Goal: Task Accomplishment & Management: Manage account settings

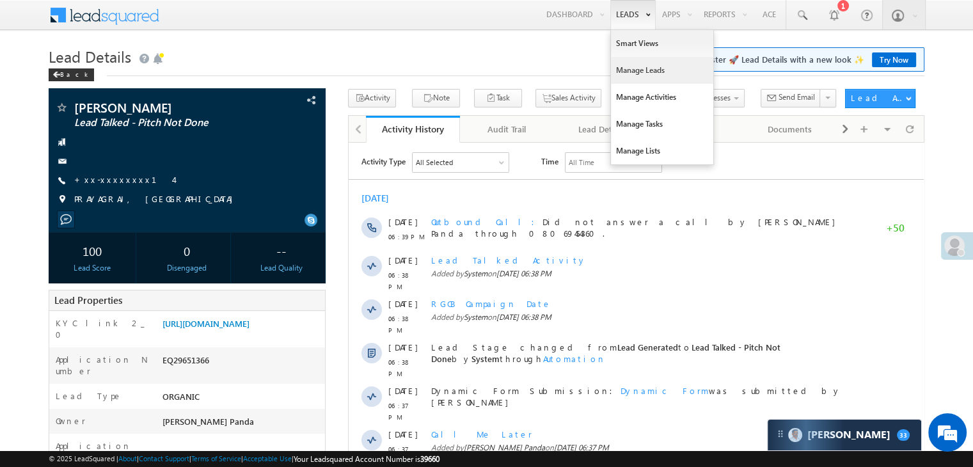
click at [623, 70] on link "Manage Leads" at bounding box center [662, 70] width 102 height 27
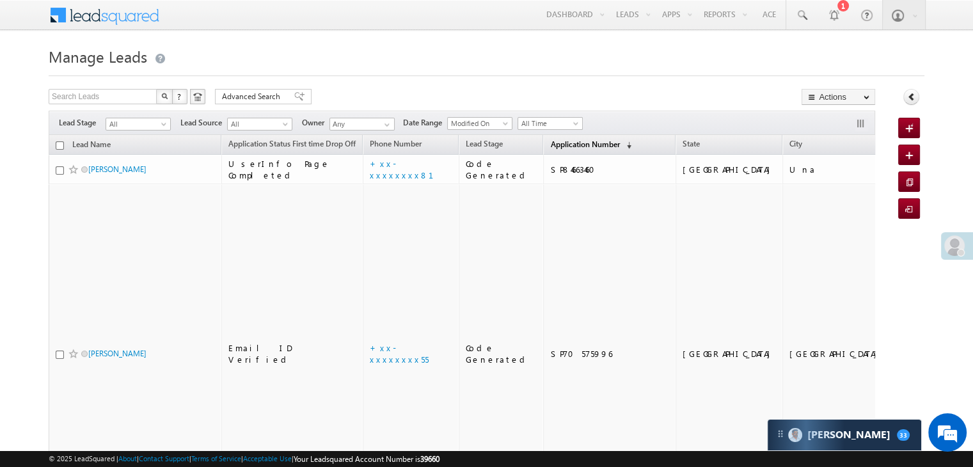
click at [550, 145] on span "Application Number" at bounding box center [584, 144] width 69 height 10
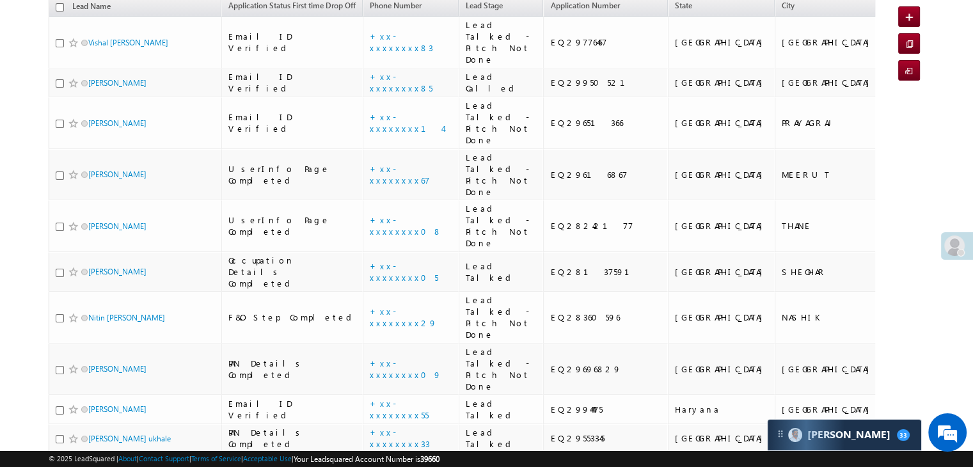
scroll to position [192, 0]
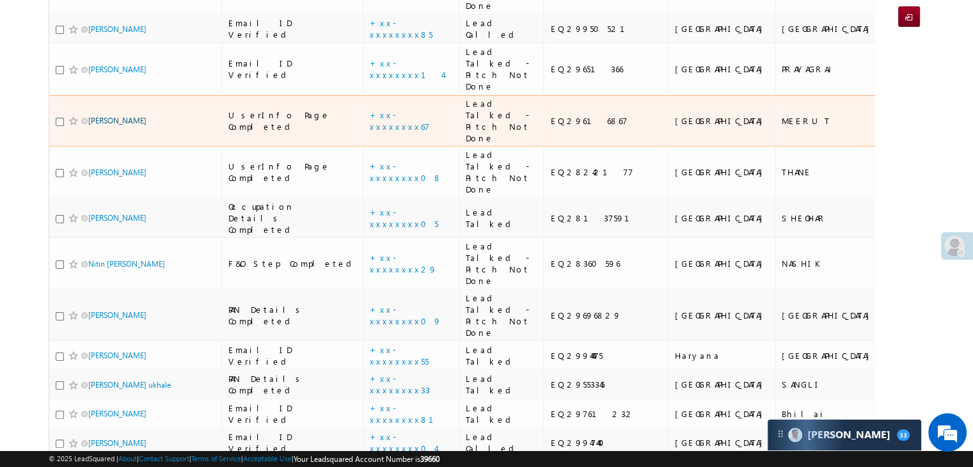
click at [123, 125] on link "Sunny Gautam" at bounding box center [117, 121] width 58 height 10
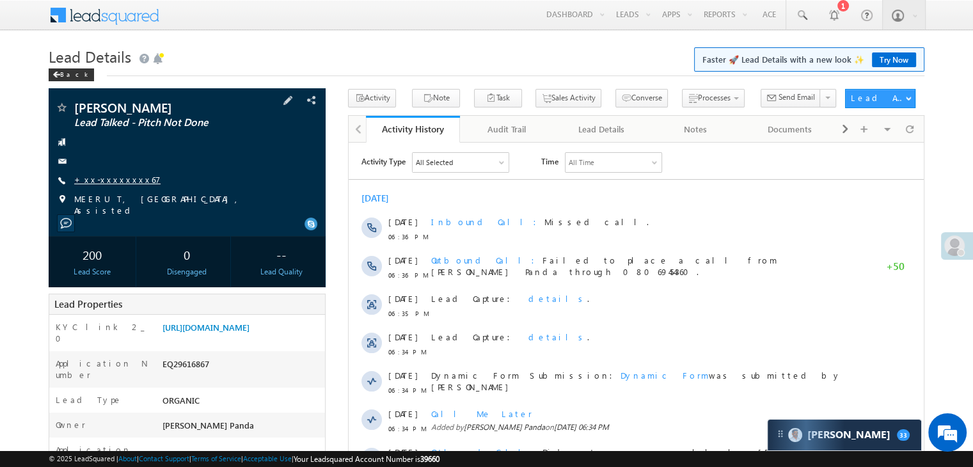
click at [111, 181] on link "+xx-xxxxxxxx67" at bounding box center [117, 179] width 86 height 11
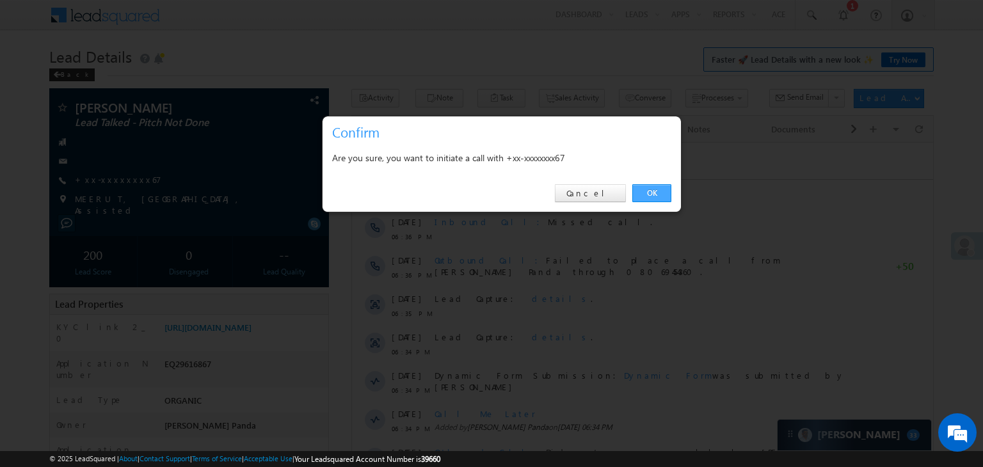
click at [655, 189] on link "OK" at bounding box center [651, 193] width 39 height 18
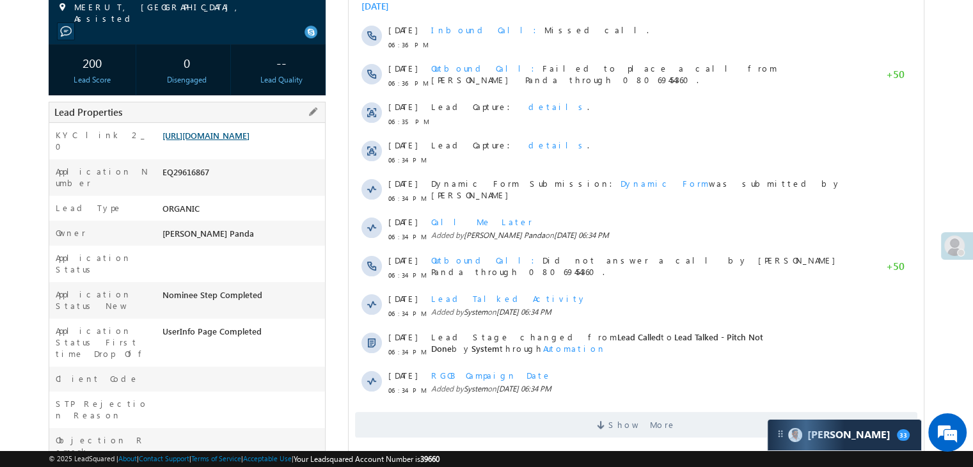
scroll to position [226, 0]
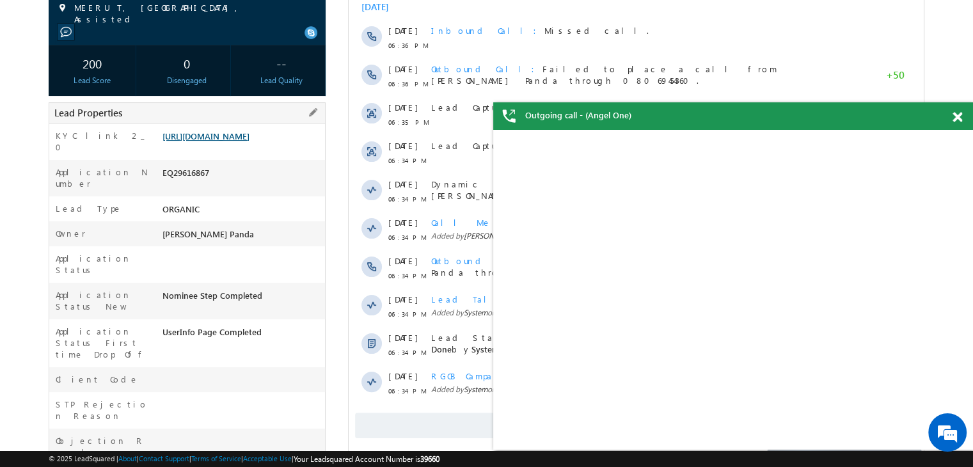
click at [241, 141] on link "[URL][DOMAIN_NAME]" at bounding box center [205, 135] width 87 height 11
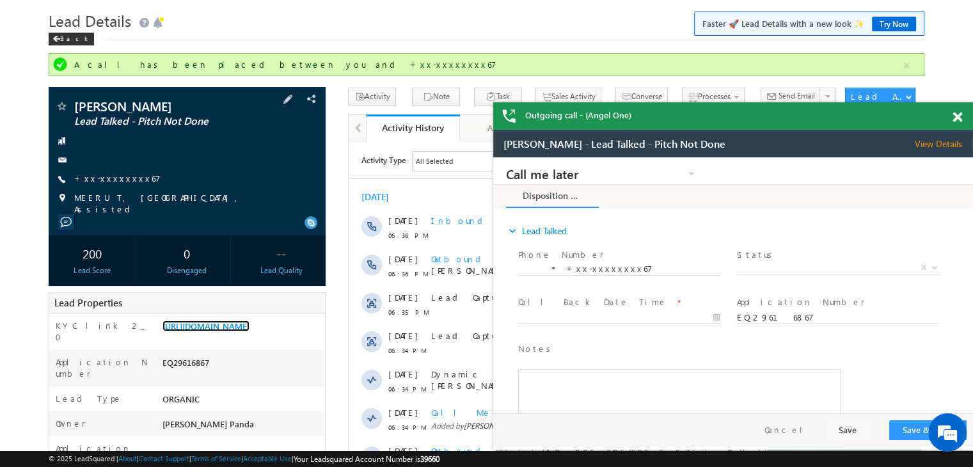
scroll to position [34, 0]
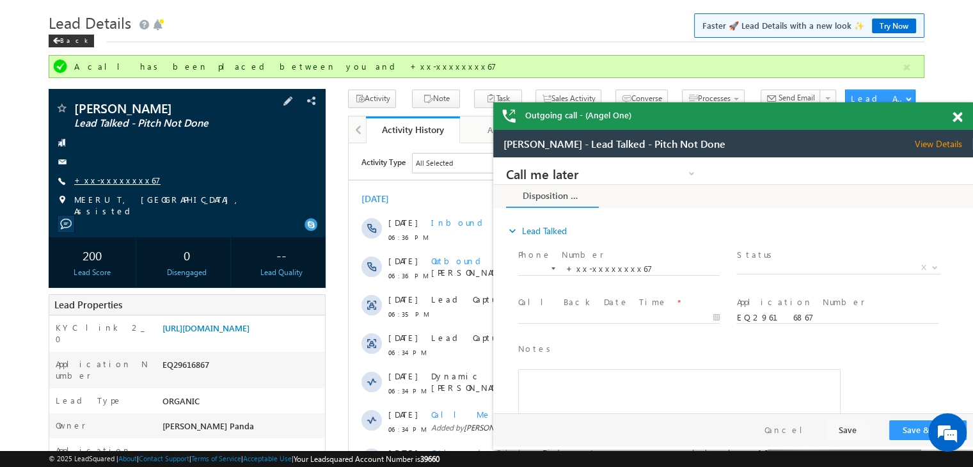
click at [105, 177] on link "+xx-xxxxxxxx67" at bounding box center [117, 180] width 86 height 11
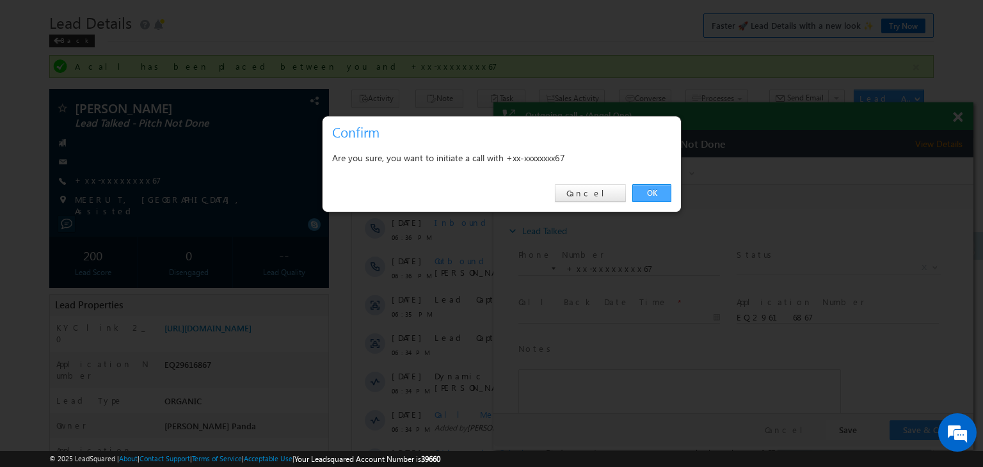
click at [645, 190] on link "OK" at bounding box center [651, 193] width 39 height 18
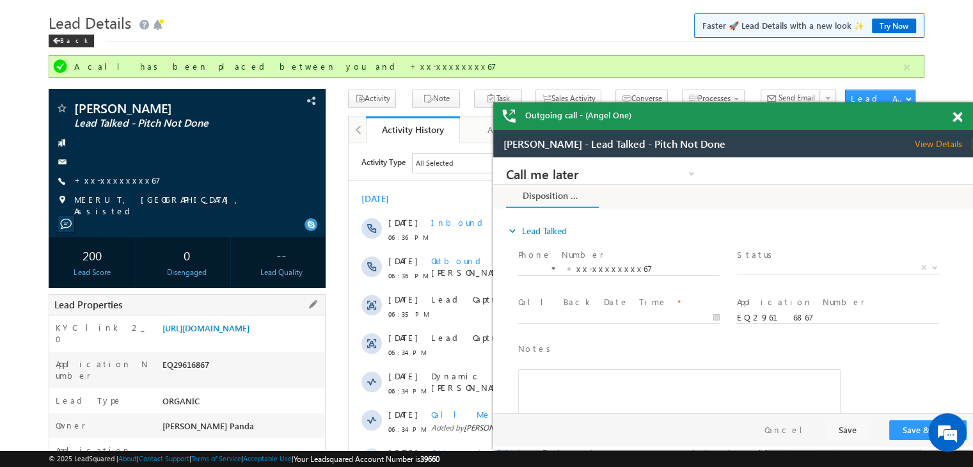
scroll to position [0, 0]
click at [249, 333] on link "[URL][DOMAIN_NAME]" at bounding box center [205, 327] width 87 height 11
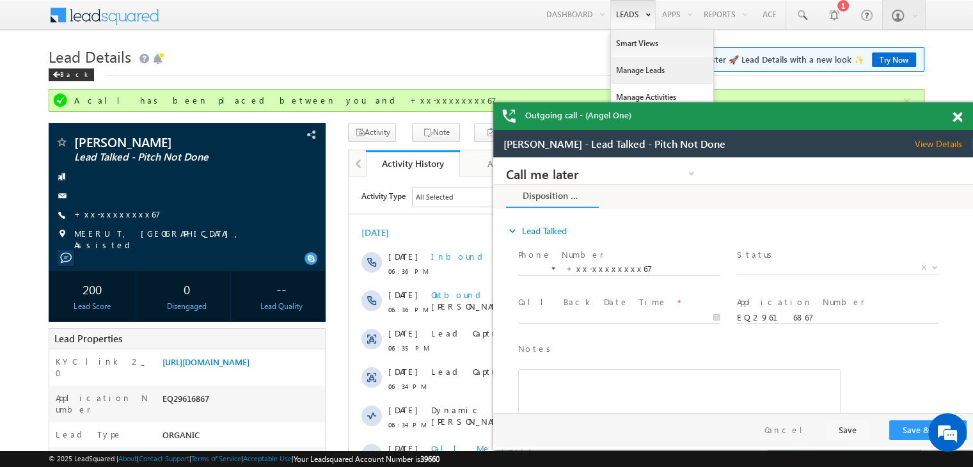
click at [629, 70] on link "Manage Leads" at bounding box center [662, 70] width 102 height 27
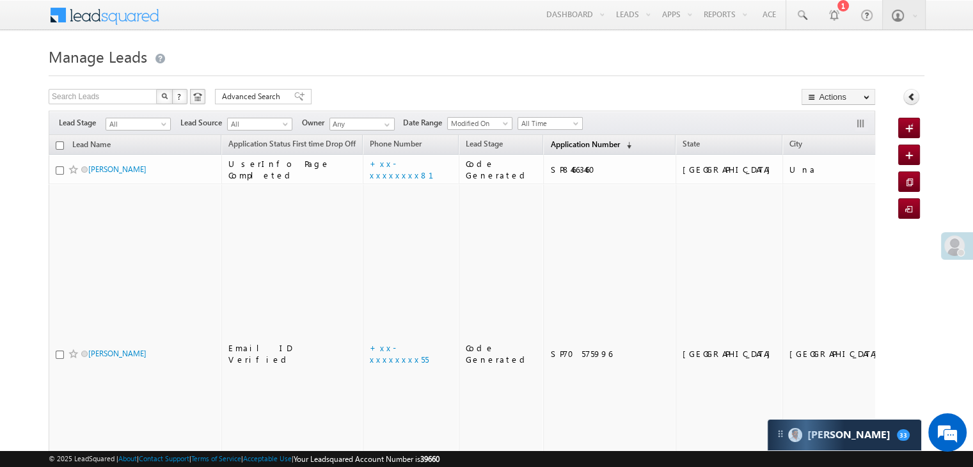
click at [551, 145] on span "Application Number" at bounding box center [584, 144] width 69 height 10
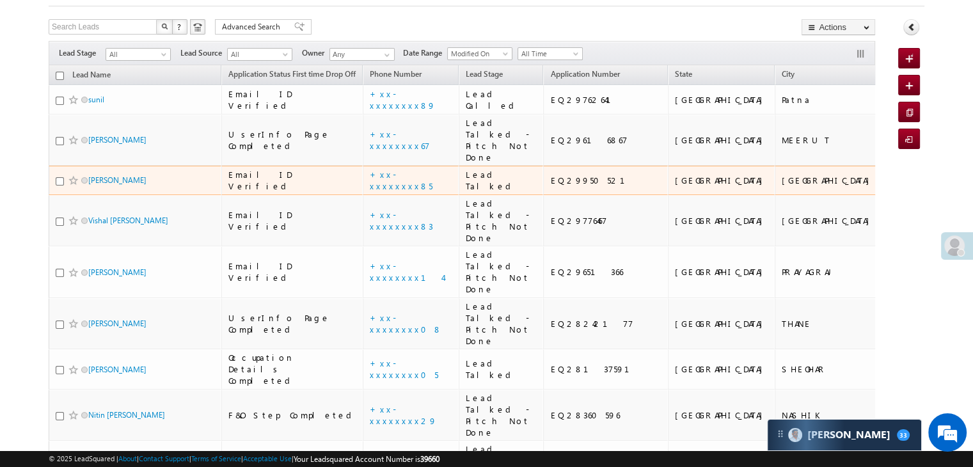
scroll to position [128, 0]
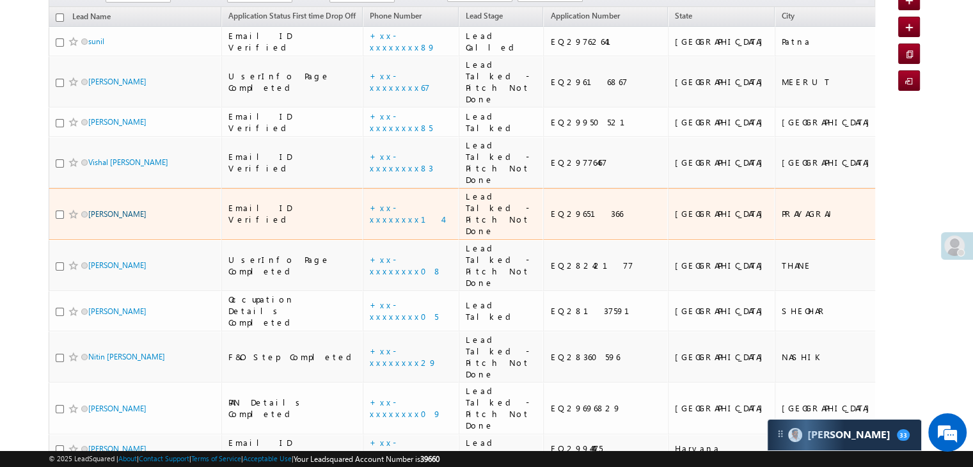
click at [113, 219] on link "[PERSON_NAME]" at bounding box center [117, 214] width 58 height 10
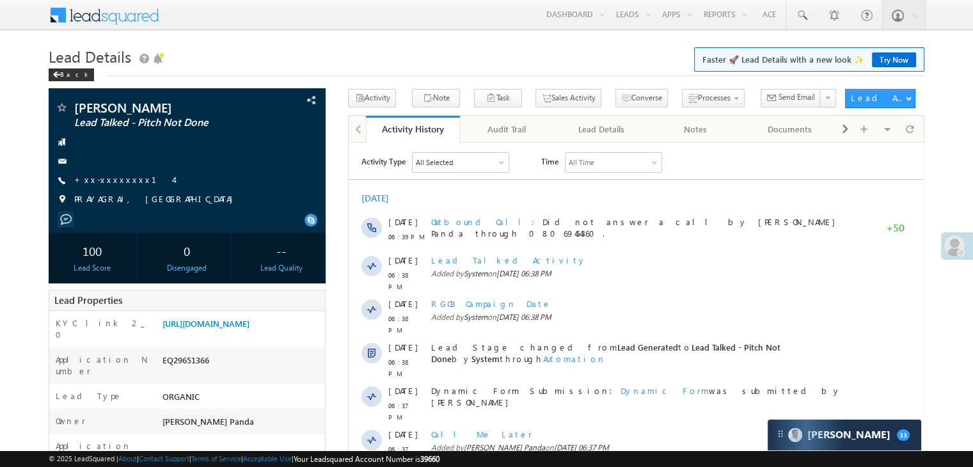
scroll to position [128, 0]
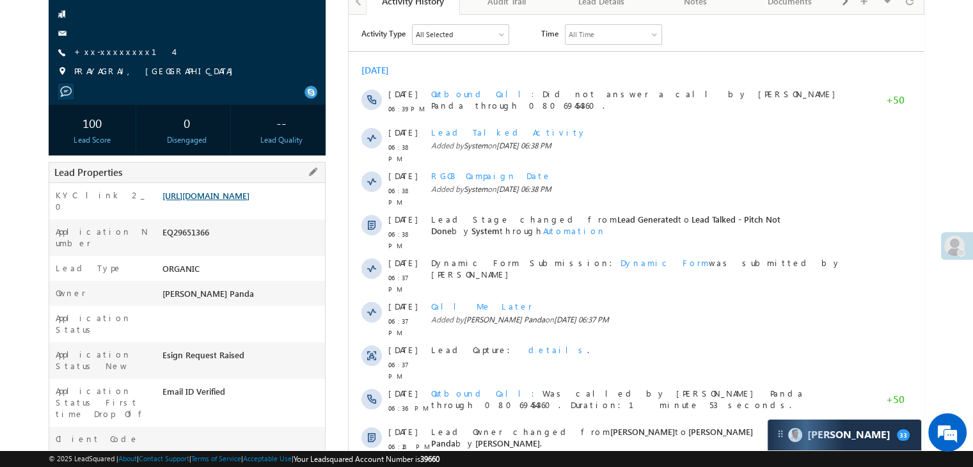
click at [243, 201] on link "[URL][DOMAIN_NAME]" at bounding box center [205, 195] width 87 height 11
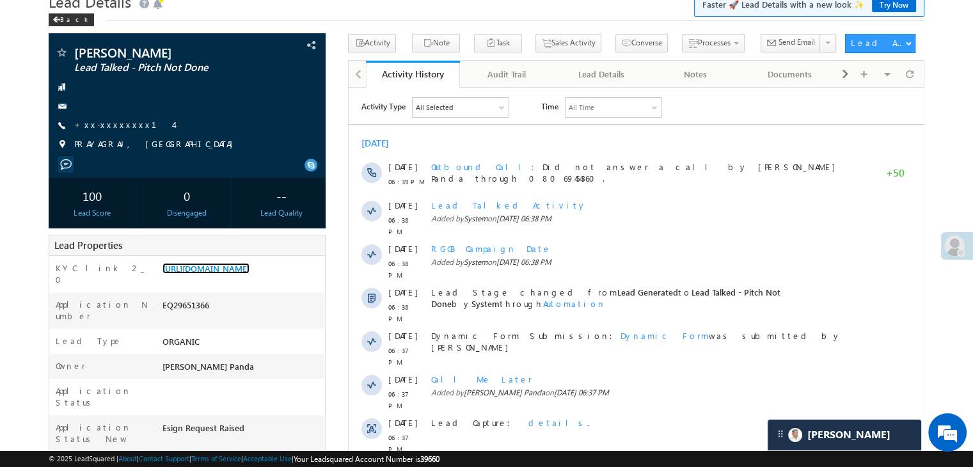
scroll to position [0, 0]
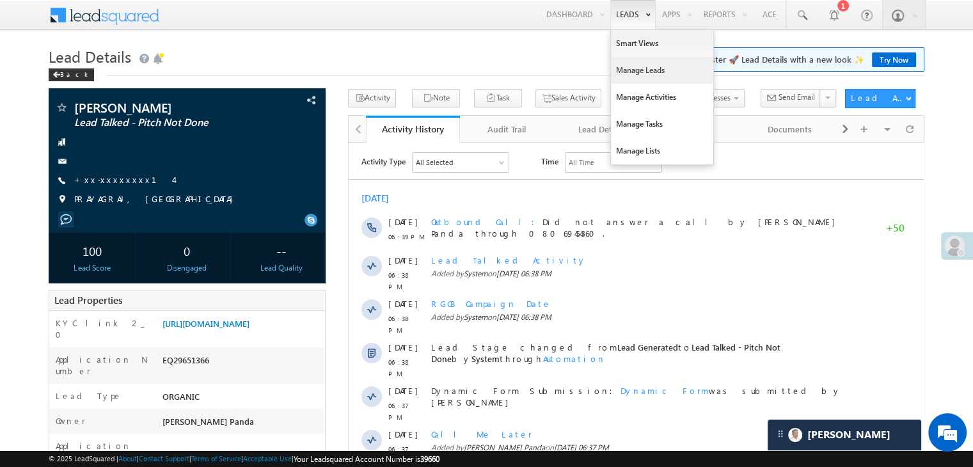
click at [627, 72] on link "Manage Leads" at bounding box center [662, 70] width 102 height 27
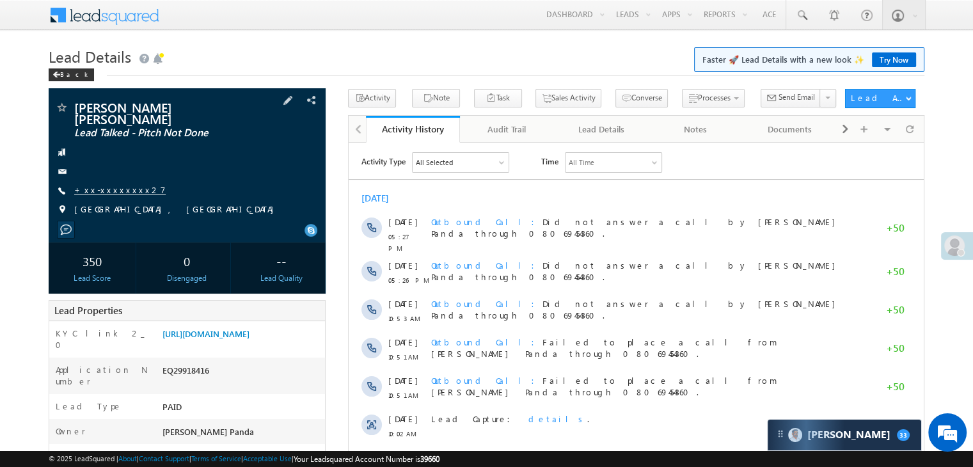
click at [127, 184] on link "+xx-xxxxxxxx27" at bounding box center [119, 189] width 91 height 11
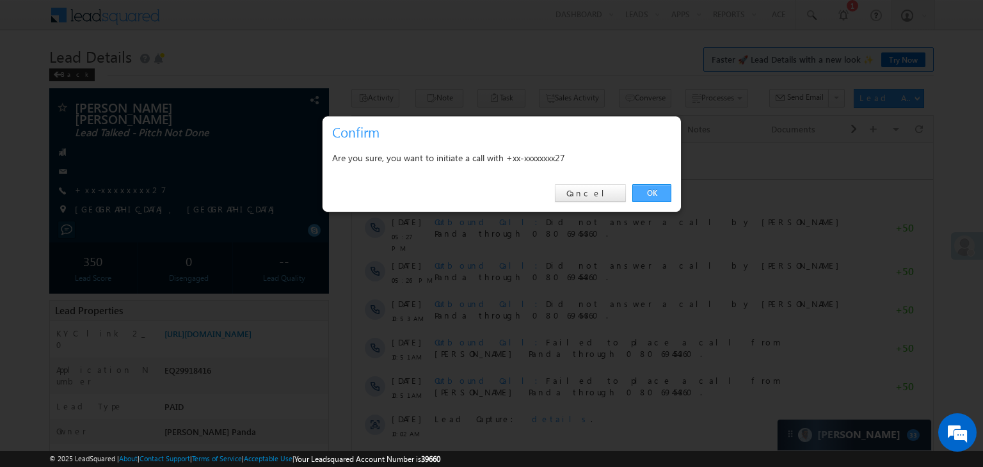
click at [651, 190] on link "OK" at bounding box center [651, 193] width 39 height 18
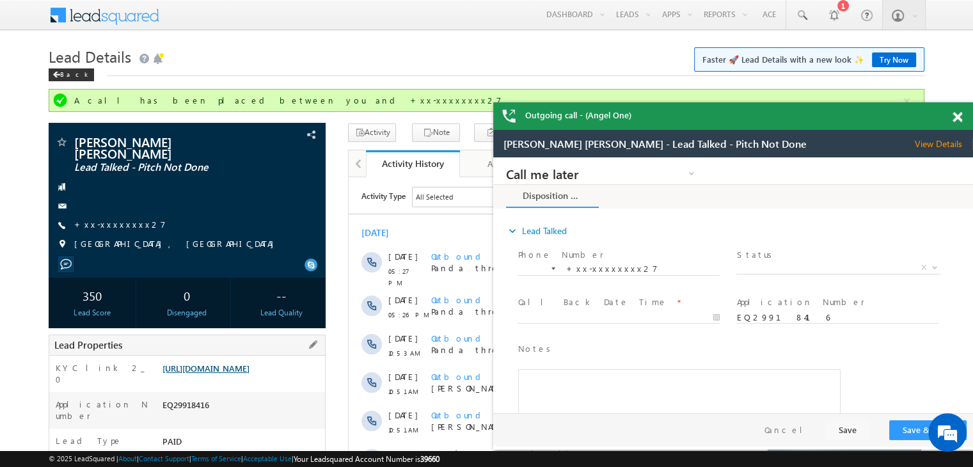
click at [249, 374] on link "https://angelbroking1-pk3em7sa.customui-test.leadsquared.com?leadId=7e96b57c-2b…" at bounding box center [205, 368] width 87 height 11
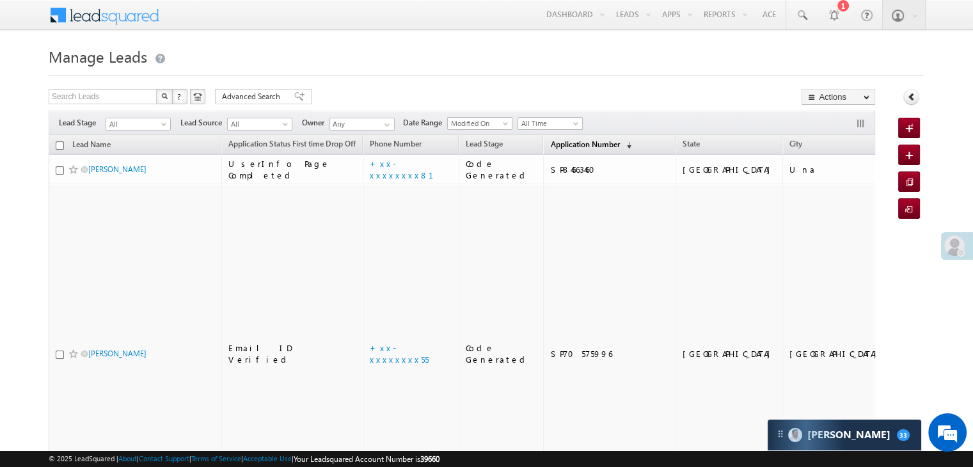
click at [554, 144] on span "Application Number" at bounding box center [584, 144] width 69 height 10
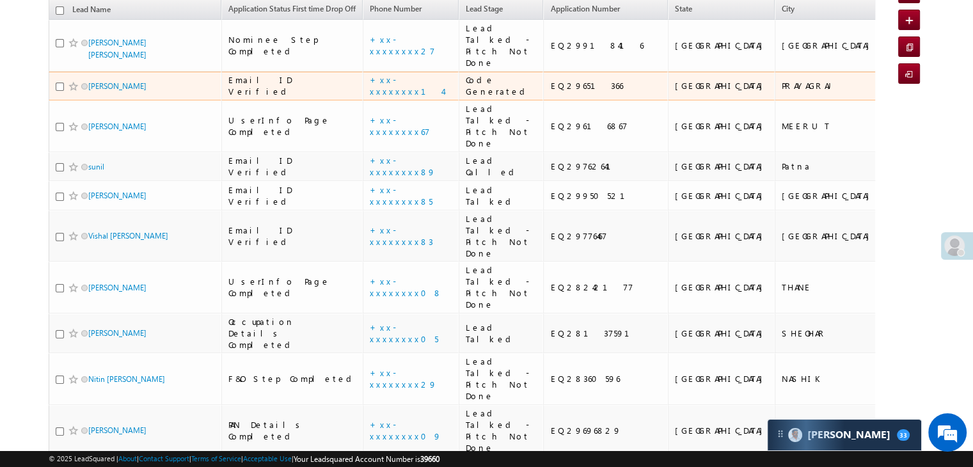
scroll to position [64, 0]
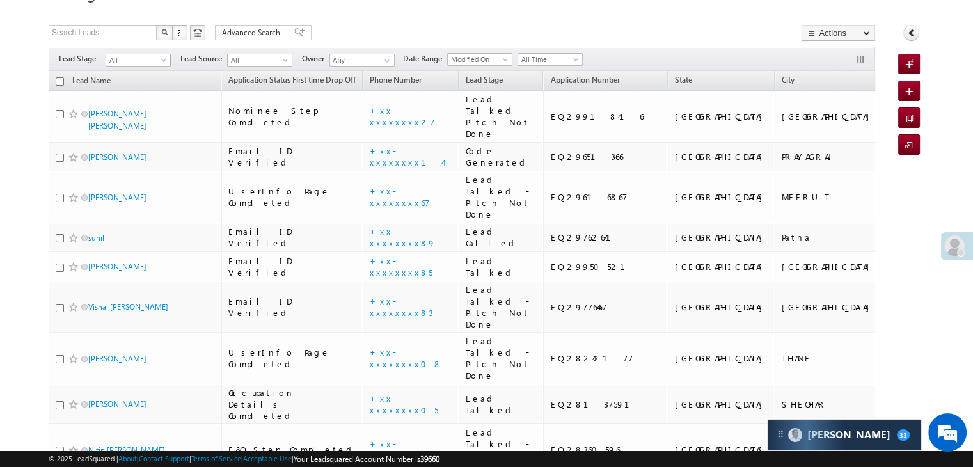
click at [168, 59] on span at bounding box center [165, 63] width 10 height 10
click at [136, 88] on link "Lead Generated" at bounding box center [138, 87] width 65 height 12
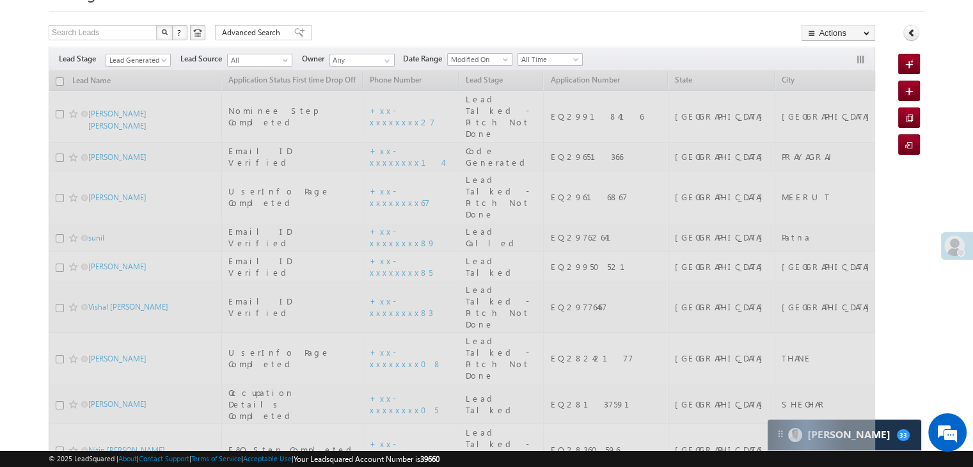
scroll to position [0, 0]
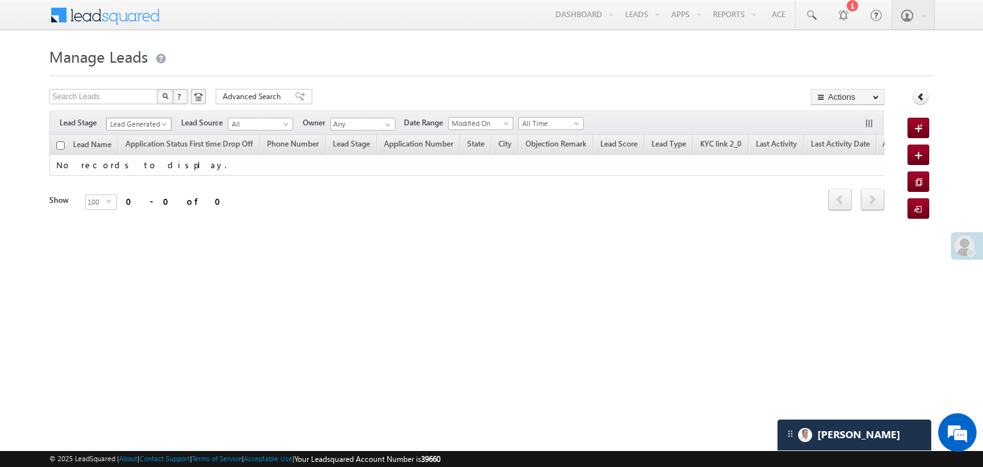
click at [145, 127] on span "Lead Generated" at bounding box center [137, 124] width 61 height 12
click at [138, 133] on link "All" at bounding box center [139, 138] width 65 height 12
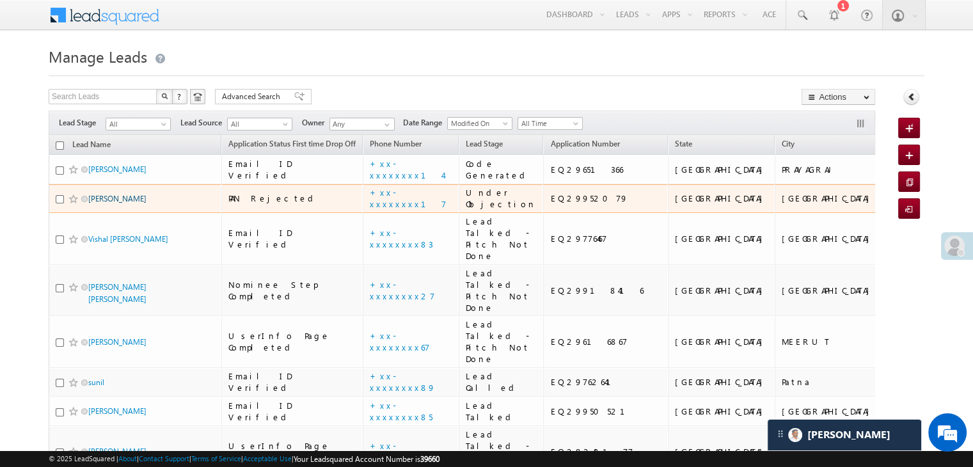
click at [106, 203] on link "[PERSON_NAME]" at bounding box center [117, 199] width 58 height 10
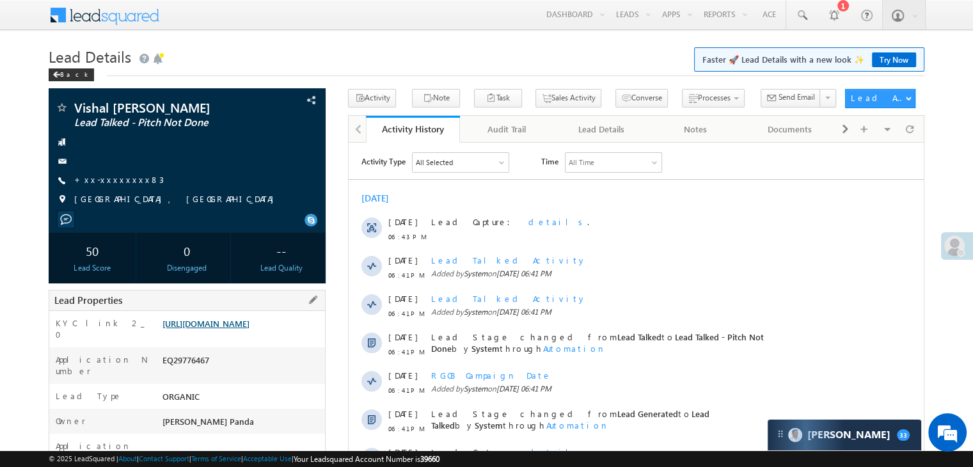
click at [249, 329] on link "[URL][DOMAIN_NAME]" at bounding box center [205, 323] width 87 height 11
click at [107, 185] on link "+xx-xxxxxxxx83" at bounding box center [119, 179] width 90 height 11
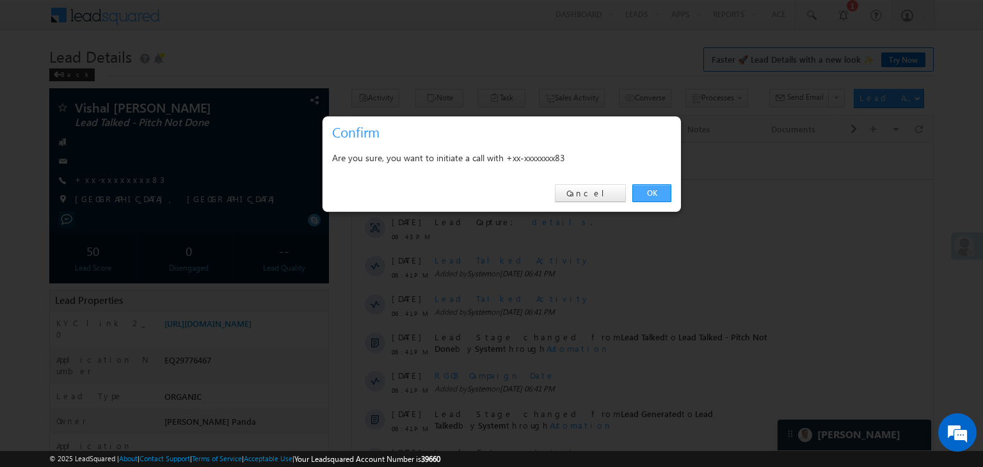
click at [649, 191] on link "OK" at bounding box center [651, 193] width 39 height 18
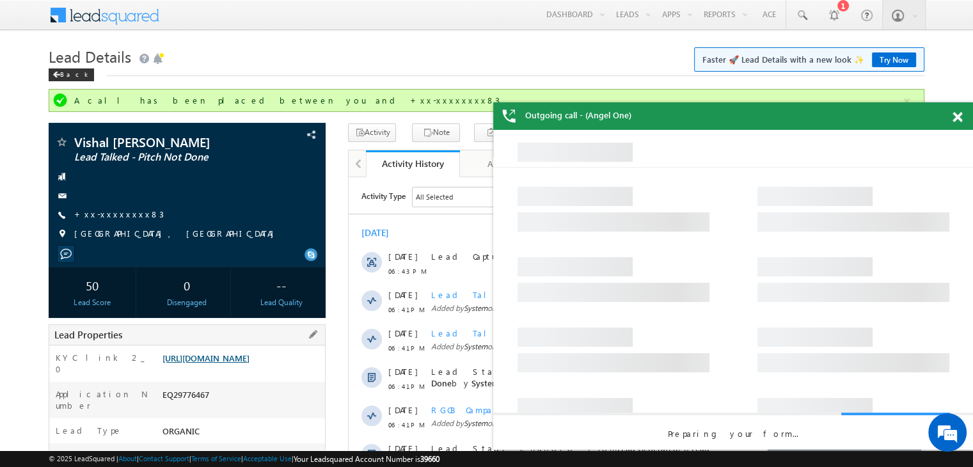
click at [237, 363] on link "[URL][DOMAIN_NAME]" at bounding box center [205, 357] width 87 height 11
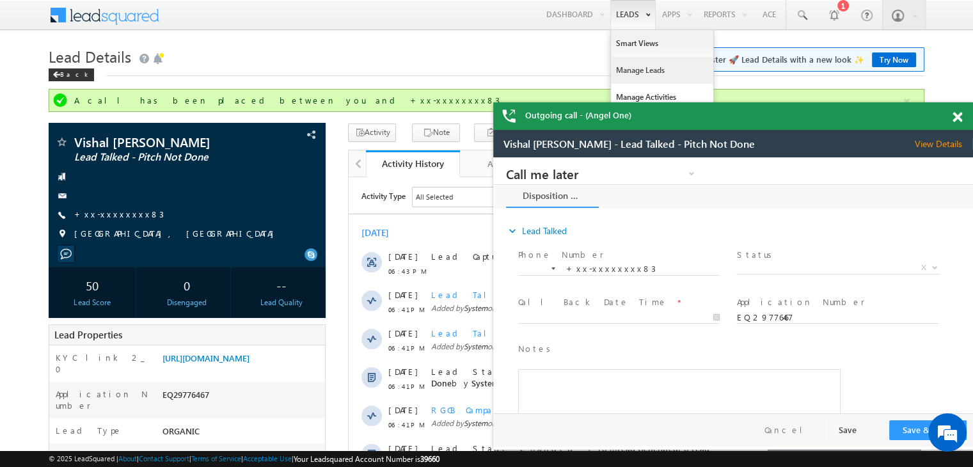
click at [636, 67] on link "Manage Leads" at bounding box center [662, 70] width 102 height 27
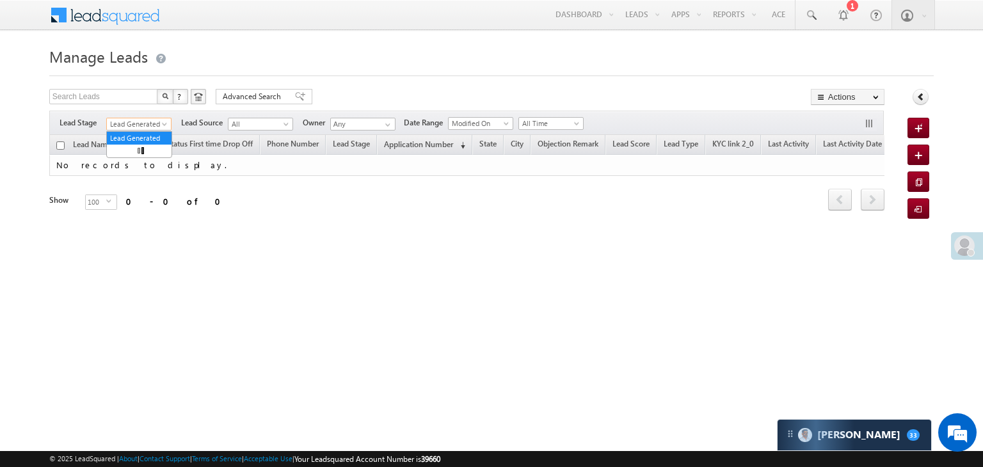
click at [162, 120] on span "Lead Generated" at bounding box center [137, 124] width 61 height 12
click at [142, 134] on link "All" at bounding box center [139, 138] width 65 height 12
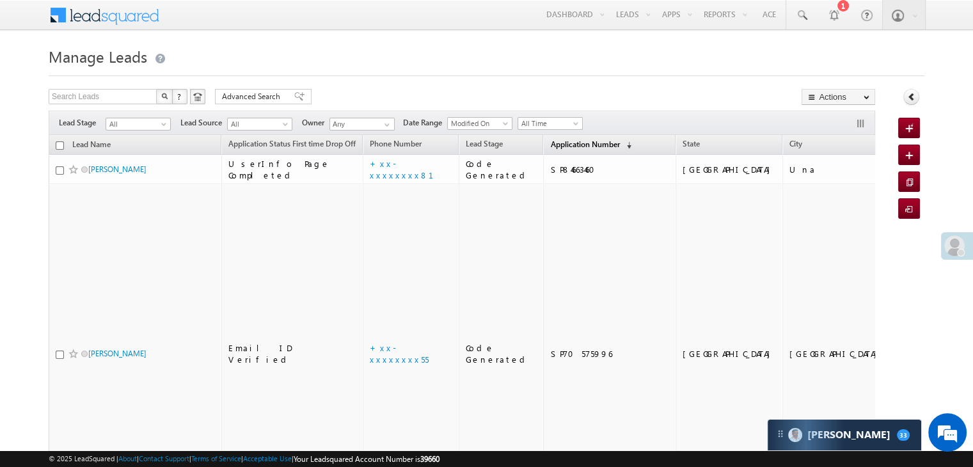
click at [552, 143] on span "Application Number" at bounding box center [584, 144] width 69 height 10
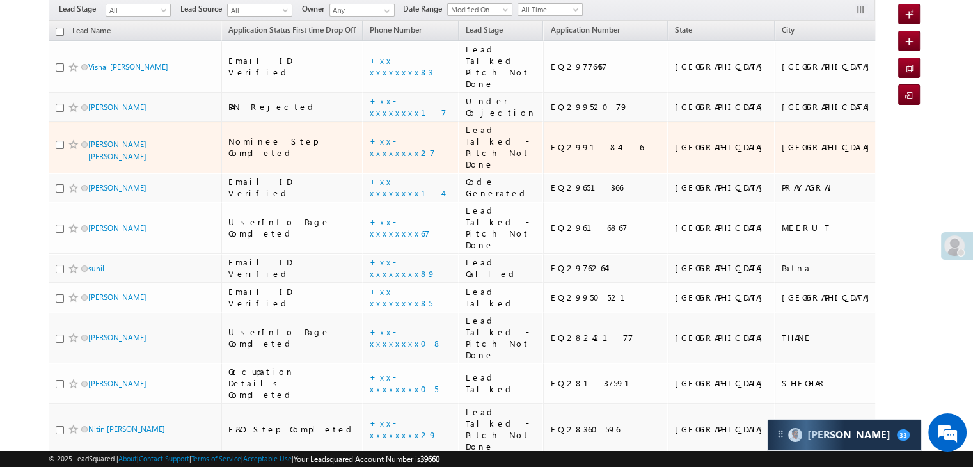
scroll to position [128, 0]
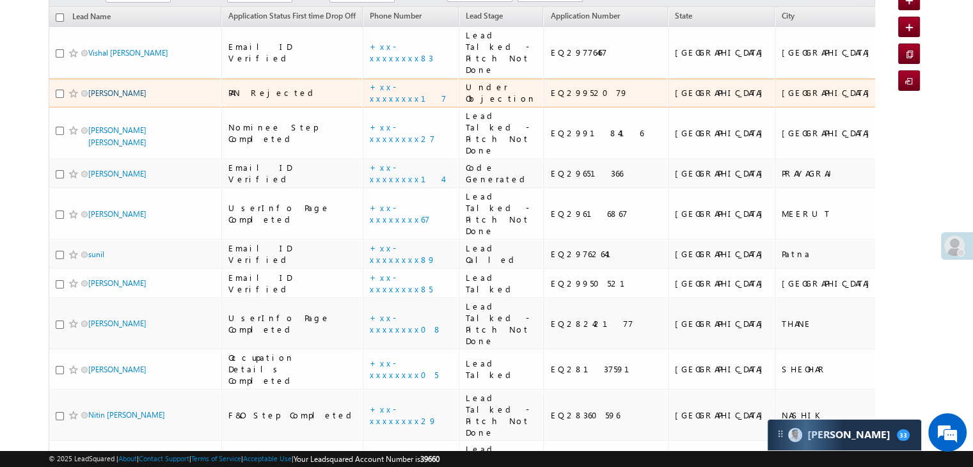
click at [113, 98] on link "Karan Kotwal" at bounding box center [117, 93] width 58 height 10
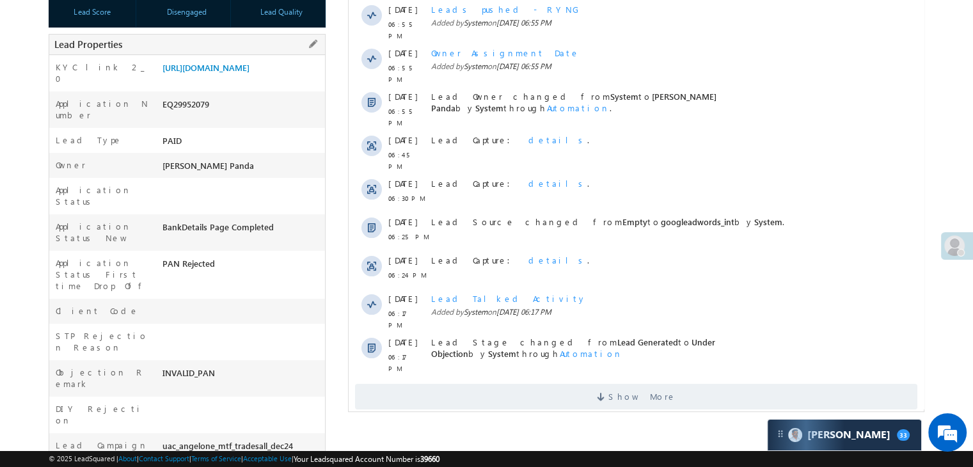
scroll to position [192, 0]
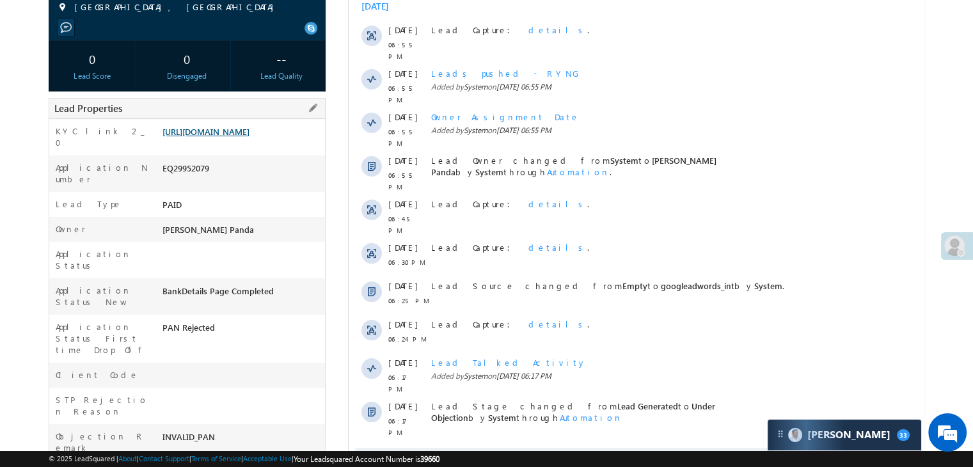
click at [238, 137] on link "[URL][DOMAIN_NAME]" at bounding box center [205, 131] width 87 height 11
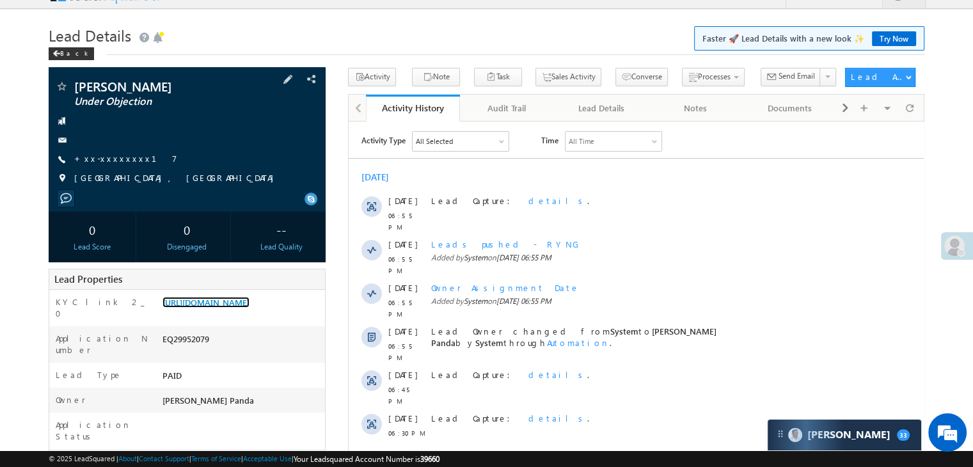
scroll to position [0, 0]
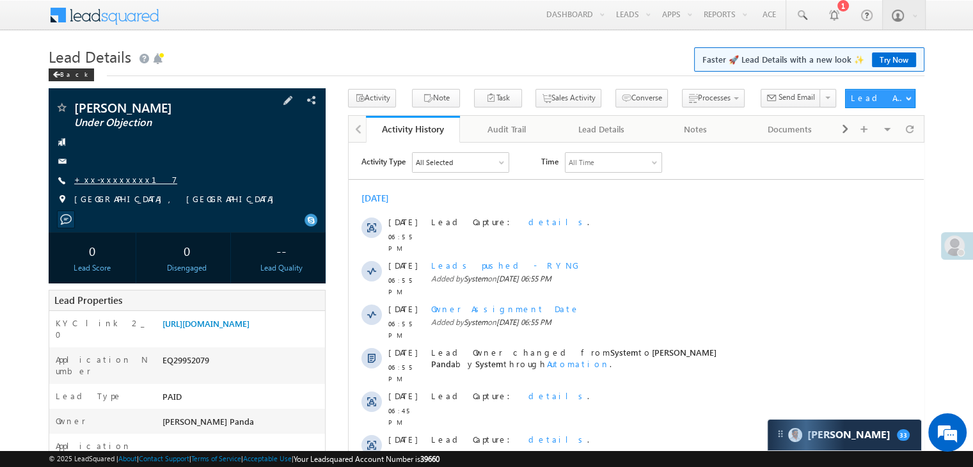
click at [107, 180] on link "+xx-xxxxxxxx17" at bounding box center [125, 179] width 103 height 11
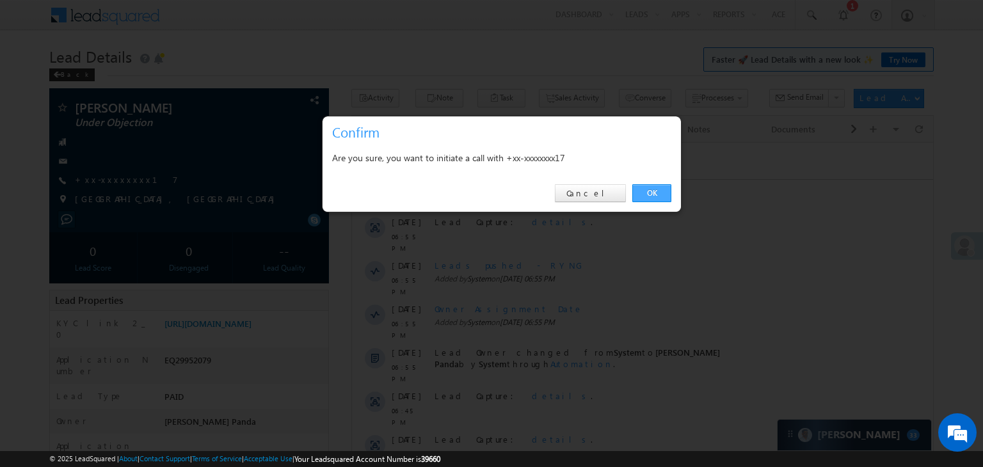
click at [650, 194] on link "OK" at bounding box center [651, 193] width 39 height 18
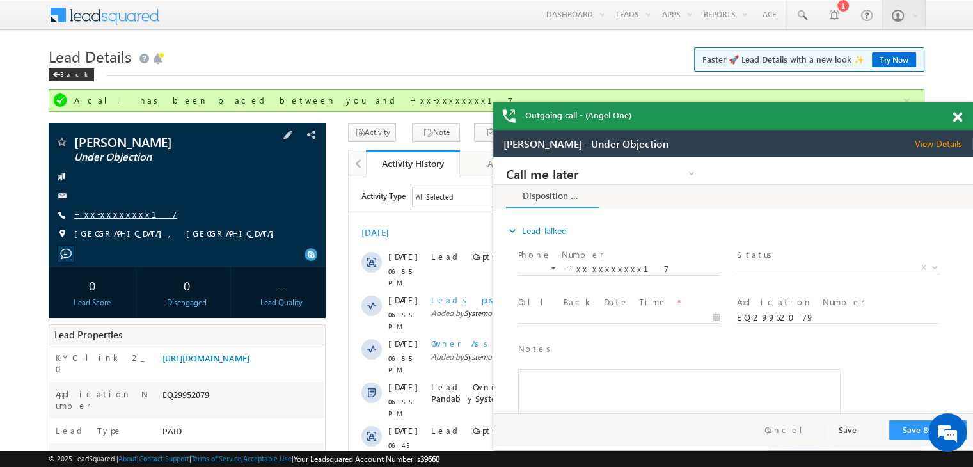
click at [105, 214] on link "+xx-xxxxxxxx17" at bounding box center [125, 214] width 103 height 11
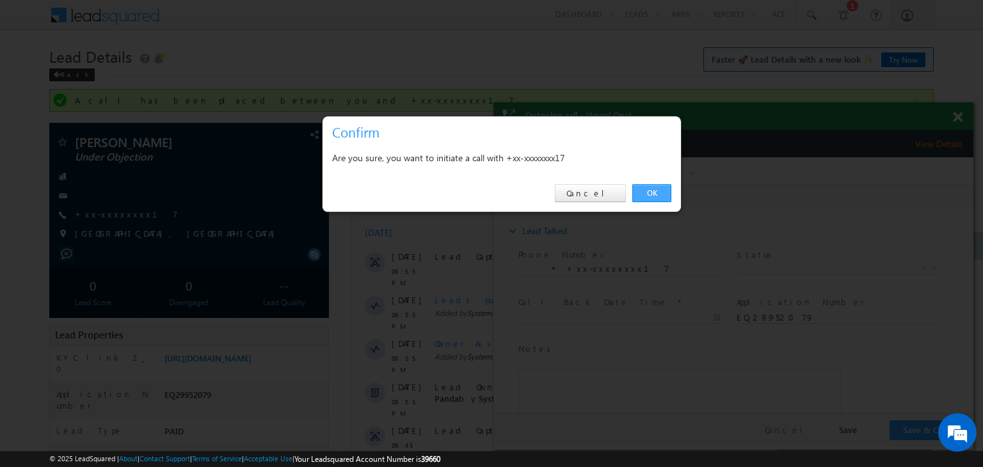
click at [646, 192] on link "OK" at bounding box center [651, 193] width 39 height 18
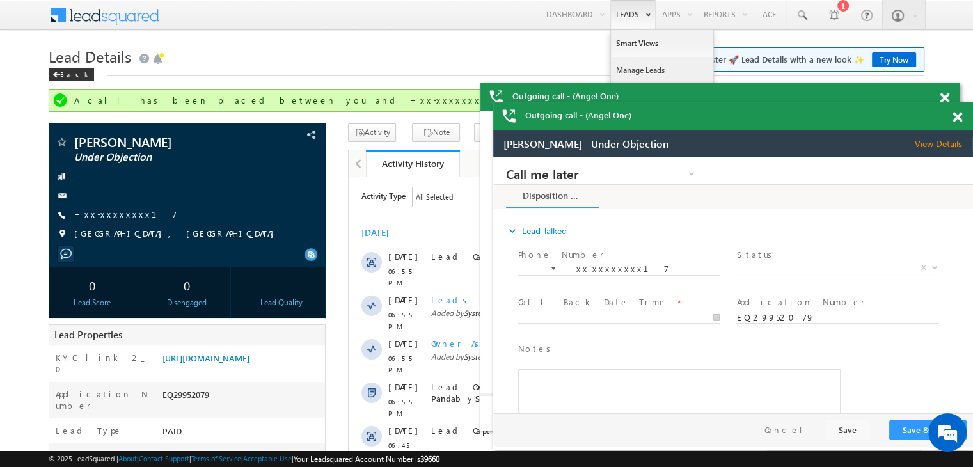
click at [624, 65] on link "Manage Leads" at bounding box center [662, 70] width 102 height 27
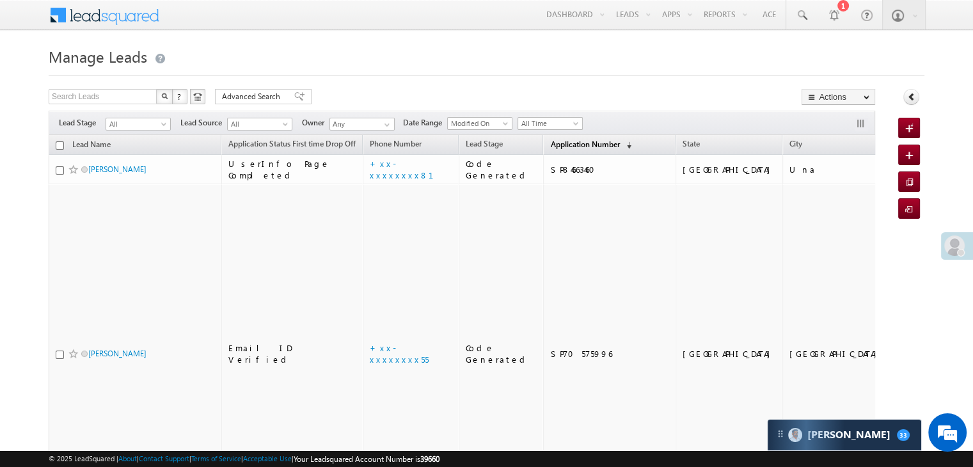
click at [550, 144] on span "Application Number" at bounding box center [584, 144] width 69 height 10
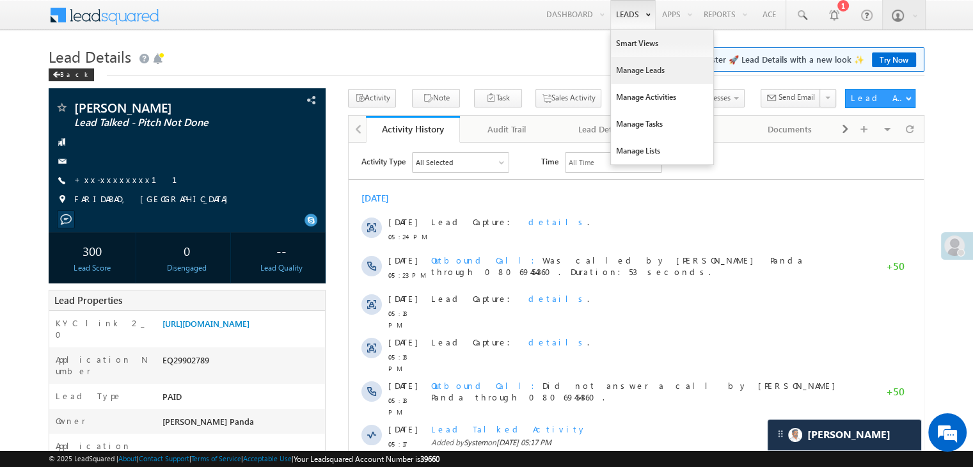
click at [631, 70] on link "Manage Leads" at bounding box center [662, 70] width 102 height 27
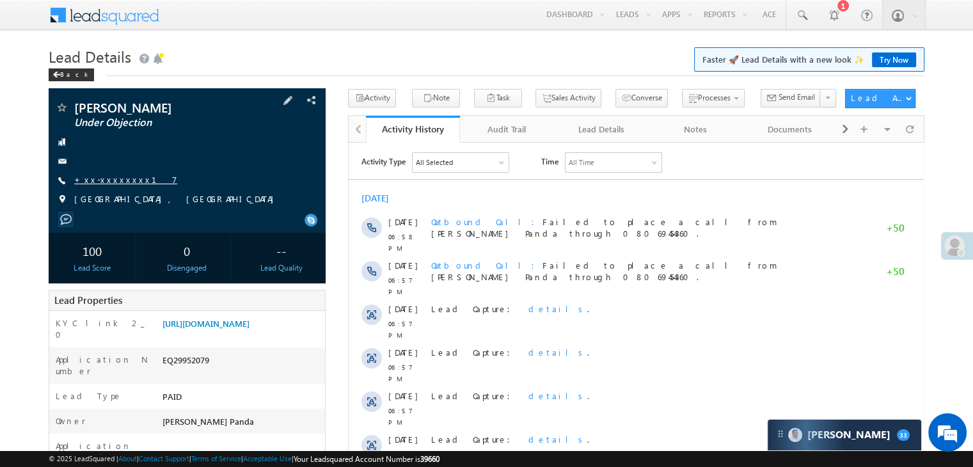
click at [107, 181] on link "+xx-xxxxxxxx17" at bounding box center [125, 179] width 103 height 11
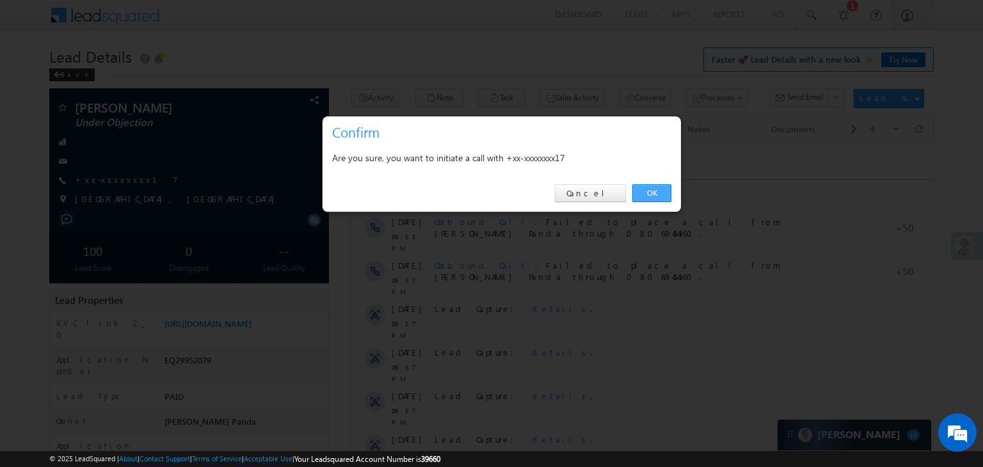
click at [645, 187] on link "OK" at bounding box center [651, 193] width 39 height 18
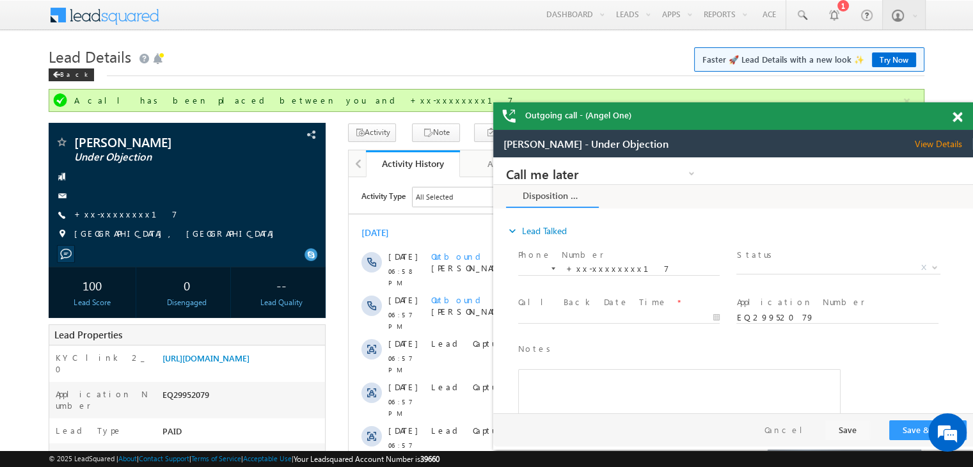
click at [955, 118] on span at bounding box center [958, 117] width 10 height 11
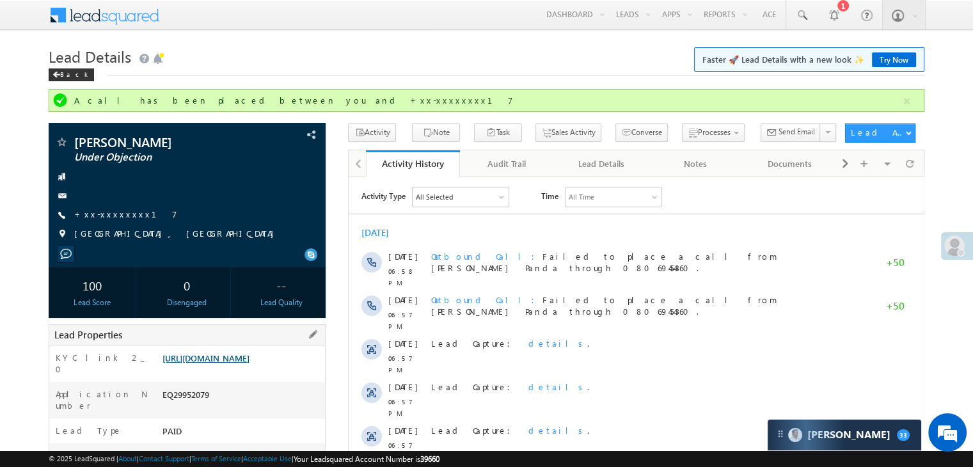
click at [245, 363] on link "[URL][DOMAIN_NAME]" at bounding box center [205, 357] width 87 height 11
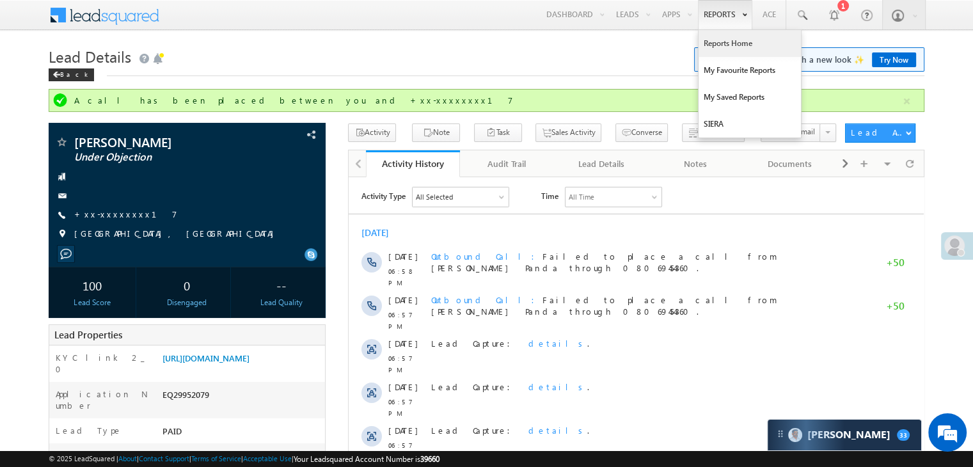
click at [723, 45] on link "Reports Home" at bounding box center [750, 43] width 102 height 27
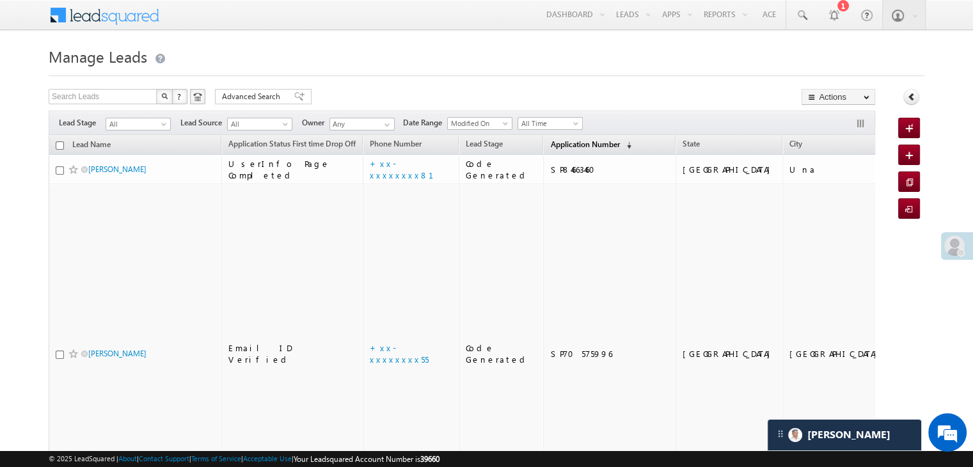
click at [560, 142] on span "Application Number" at bounding box center [584, 144] width 69 height 10
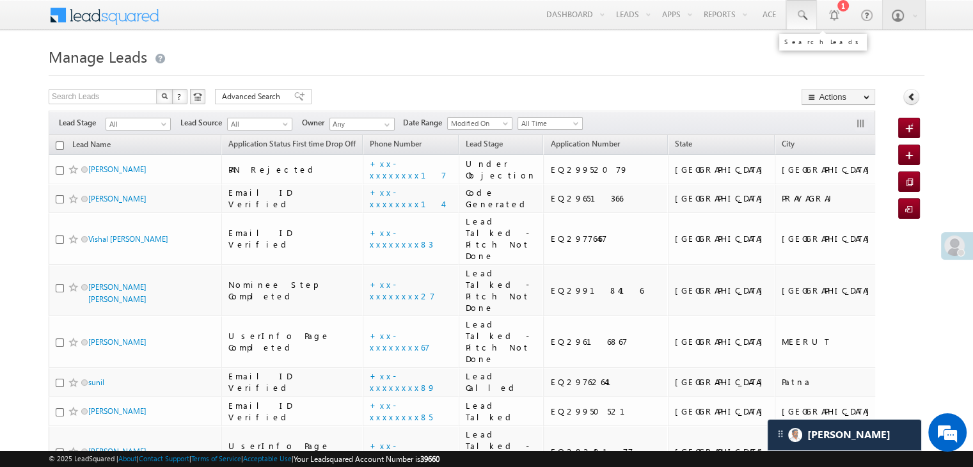
click at [807, 13] on span at bounding box center [801, 15] width 13 height 13
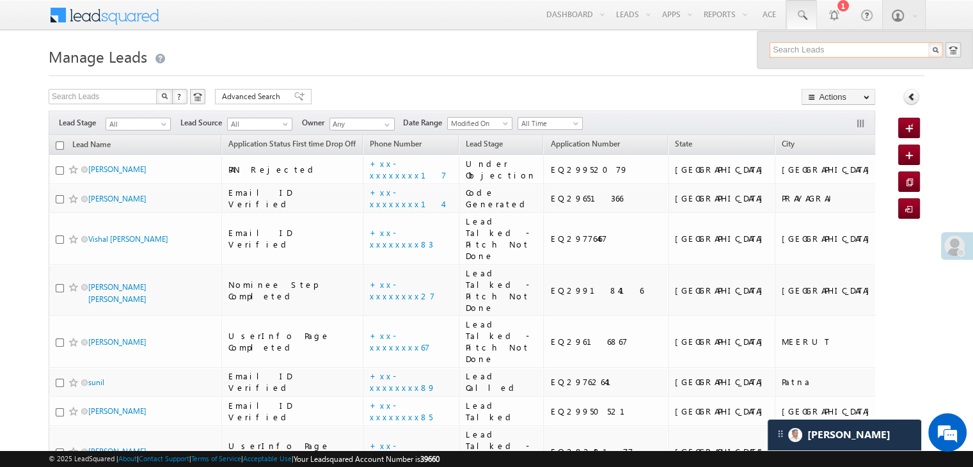
paste input "9604060229"
type input "9604060229"
click at [816, 70] on div "Nitin [PERSON_NAME]" at bounding box center [861, 68] width 171 height 14
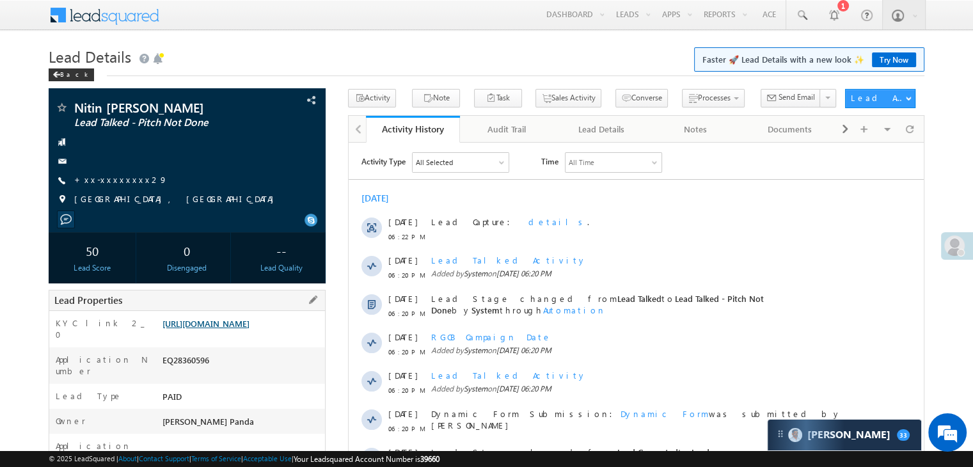
click at [247, 329] on link "[URL][DOMAIN_NAME]" at bounding box center [205, 323] width 87 height 11
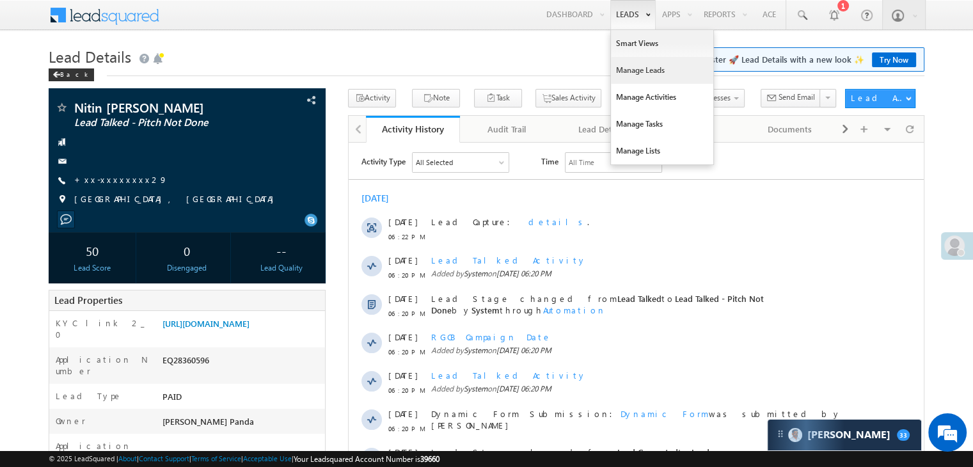
click at [635, 72] on link "Manage Leads" at bounding box center [662, 70] width 102 height 27
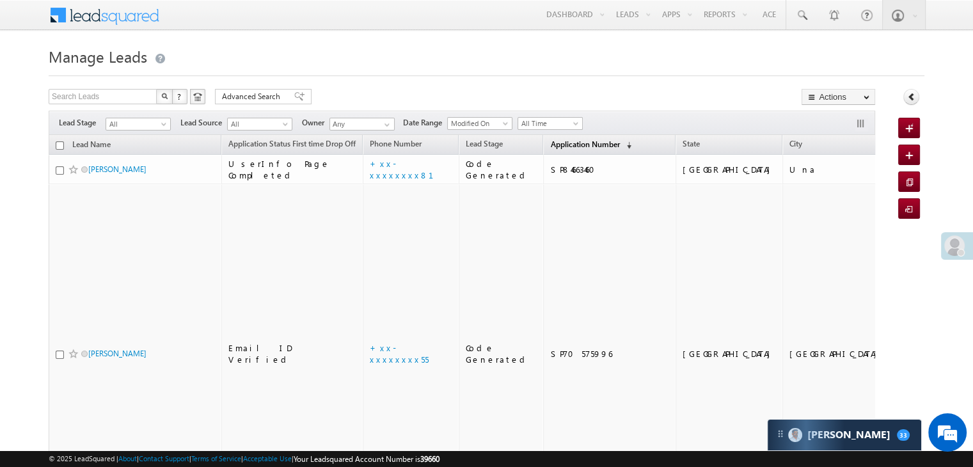
click at [555, 144] on span "Application Number" at bounding box center [584, 144] width 69 height 10
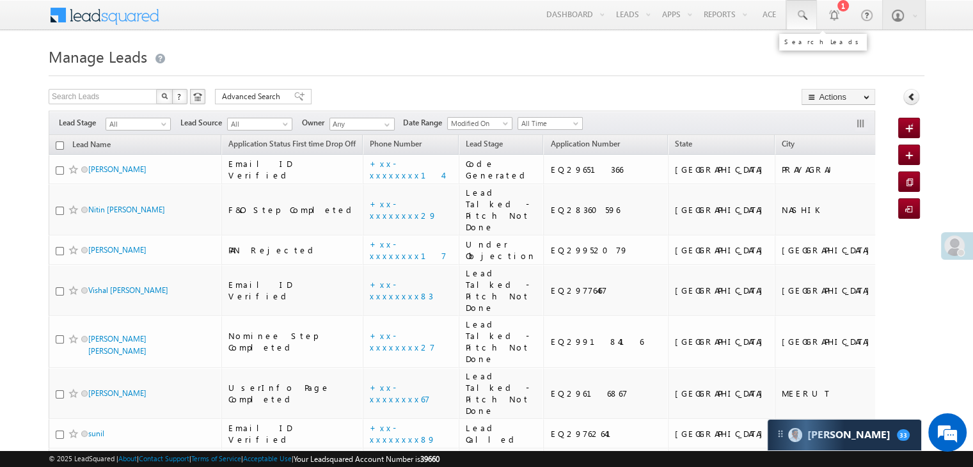
click at [807, 15] on span at bounding box center [801, 15] width 13 height 13
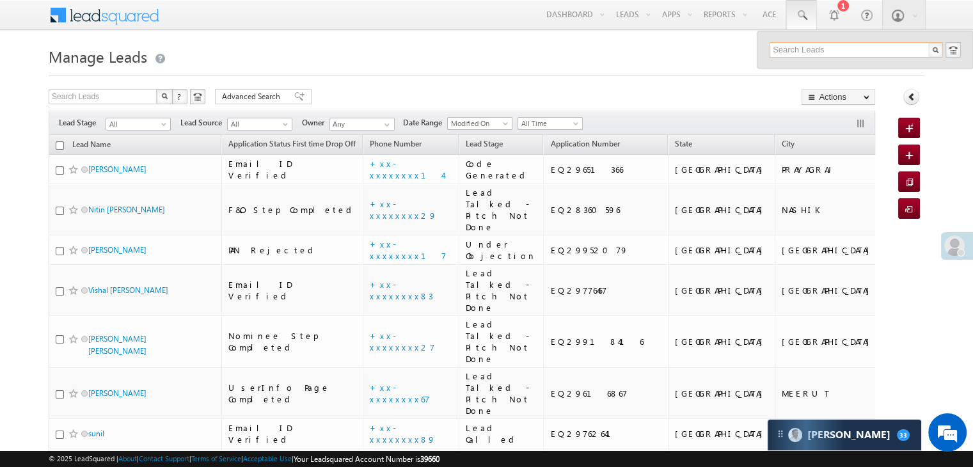
paste input "EQ29807669"
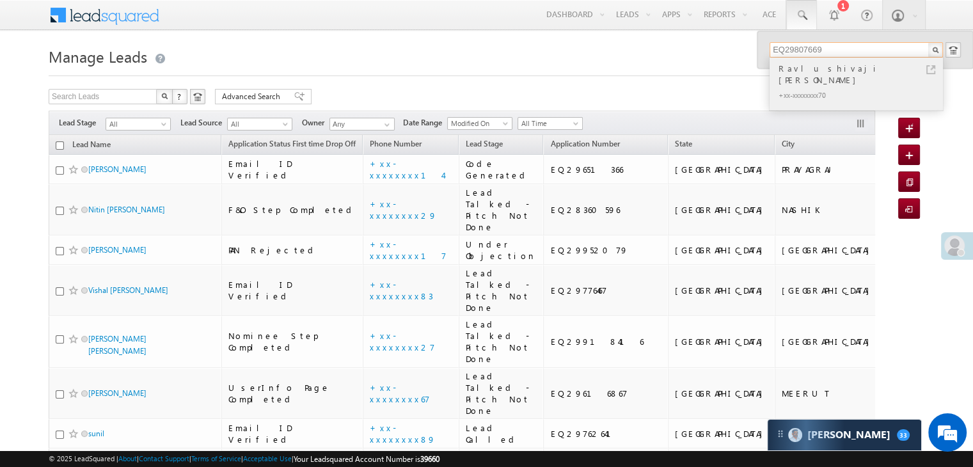
type input "EQ29807669"
click at [810, 71] on div "Ravlu shivaji [PERSON_NAME]" at bounding box center [861, 74] width 171 height 26
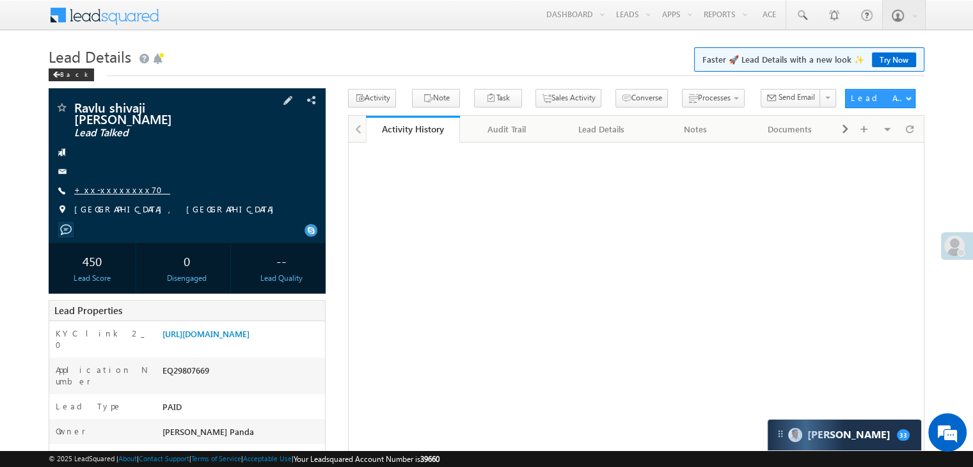
click at [111, 184] on link "+xx-xxxxxxxx70" at bounding box center [122, 189] width 96 height 11
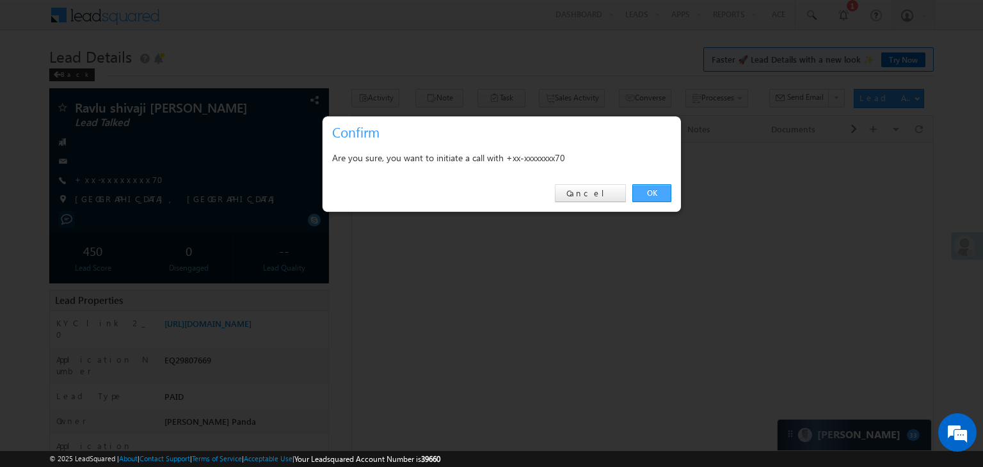
click at [651, 191] on link "OK" at bounding box center [651, 193] width 39 height 18
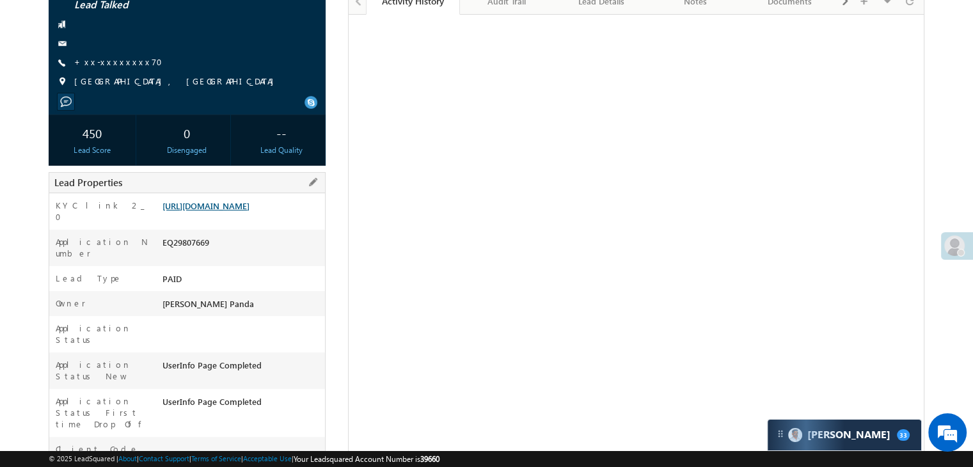
scroll to position [162, 0]
click at [235, 201] on link "https://angelbroking1-pk3em7sa.customui-test.leadsquared.com?leadId=f2c78c6d-71…" at bounding box center [205, 206] width 87 height 11
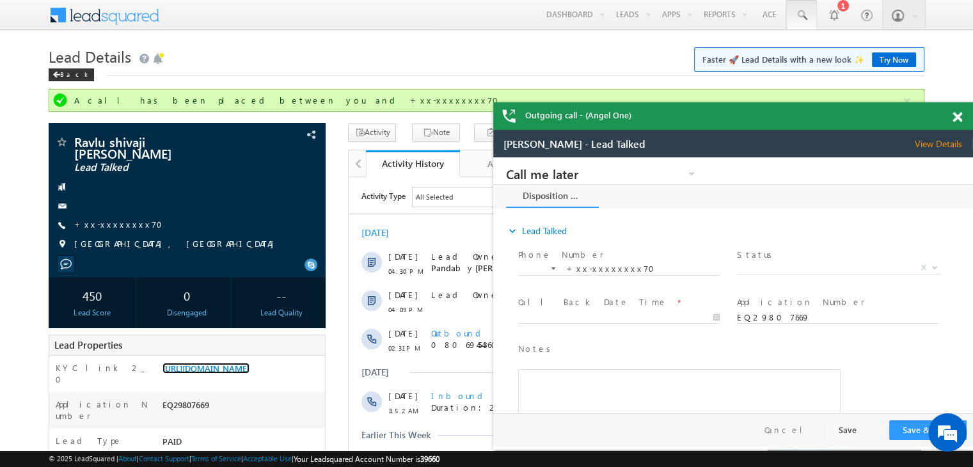
scroll to position [0, 0]
click at [801, 15] on span at bounding box center [801, 15] width 13 height 13
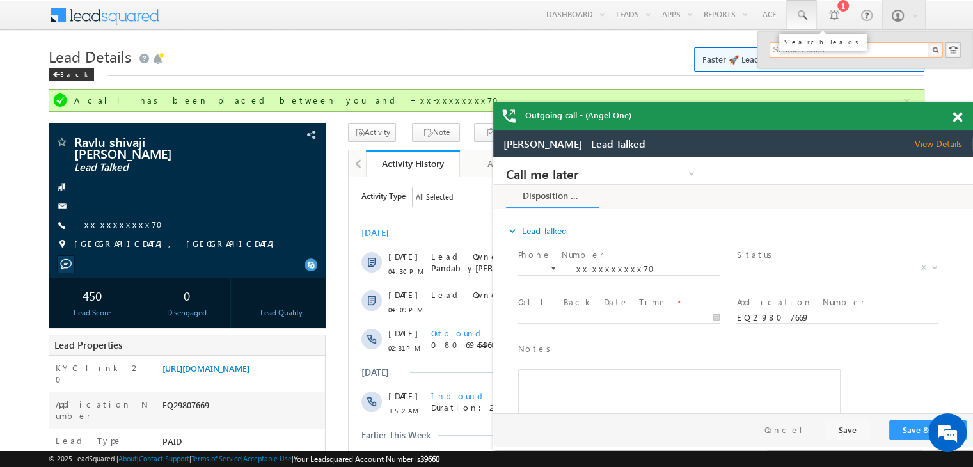
paste input "EQ29786498"
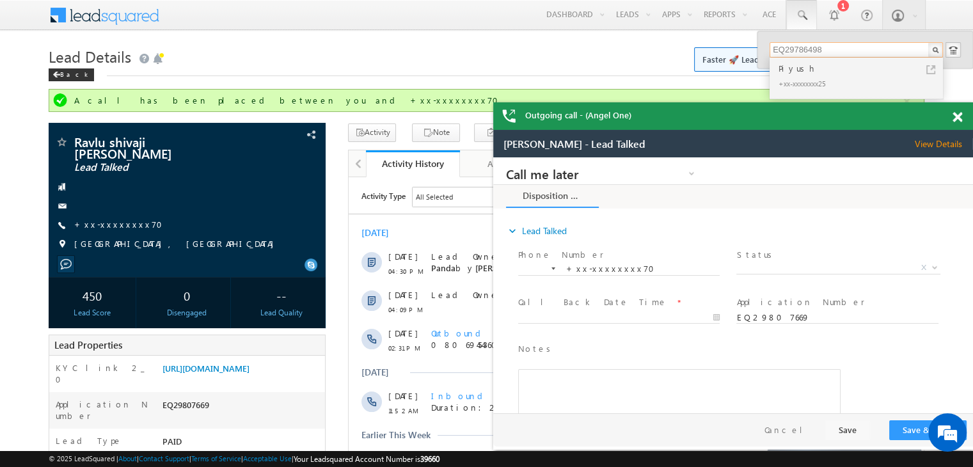
type input "EQ29786498"
click at [796, 70] on div "Piyush" at bounding box center [861, 68] width 171 height 14
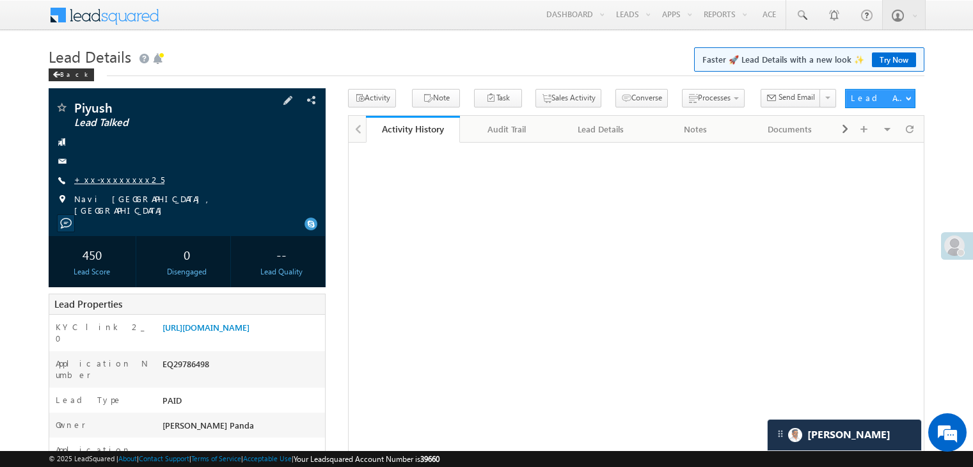
click at [105, 179] on link "+xx-xxxxxxxx25" at bounding box center [119, 179] width 90 height 11
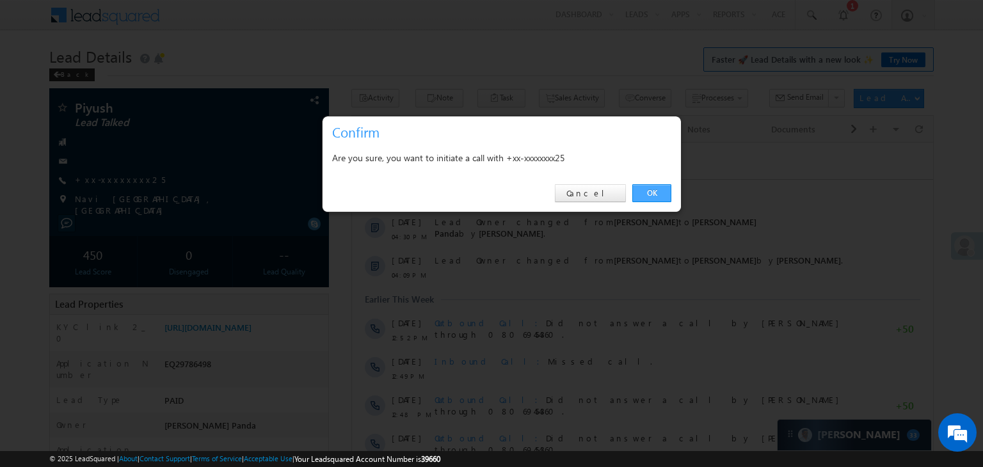
click at [653, 187] on link "OK" at bounding box center [651, 193] width 39 height 18
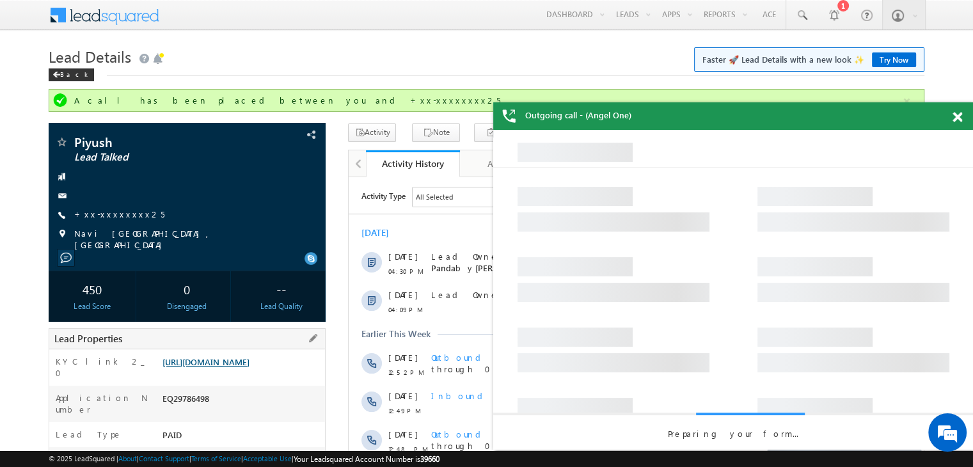
drag, startPoint x: 238, startPoint y: 385, endPoint x: 245, endPoint y: 375, distance: 12.4
click at [238, 374] on div "https://angelbroking1-pk3em7sa.customui-test.leadsquared.com?leadId=e7055271-0f…" at bounding box center [242, 365] width 166 height 18
click at [243, 367] on link "https://angelbroking1-pk3em7sa.customui-test.leadsquared.com?leadId=e7055271-0f…" at bounding box center [205, 361] width 87 height 11
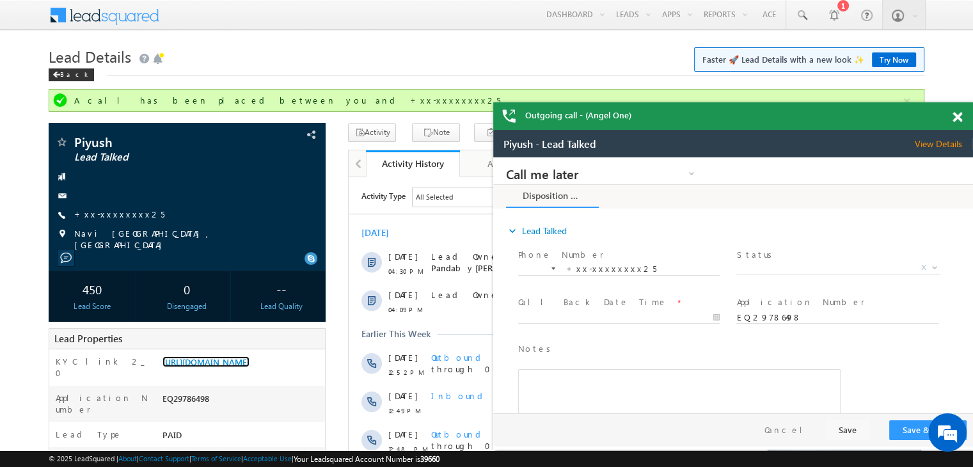
click at [956, 118] on span at bounding box center [958, 117] width 10 height 11
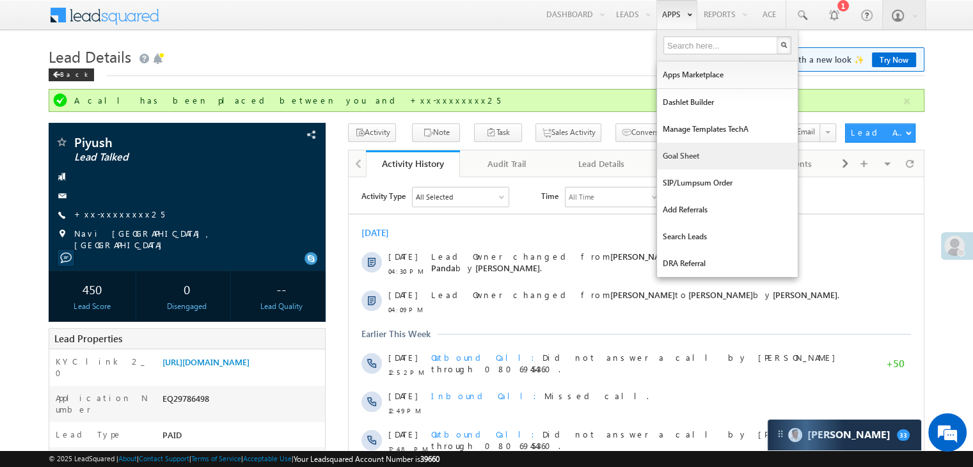
click at [681, 157] on link "Goal Sheet" at bounding box center [727, 156] width 141 height 27
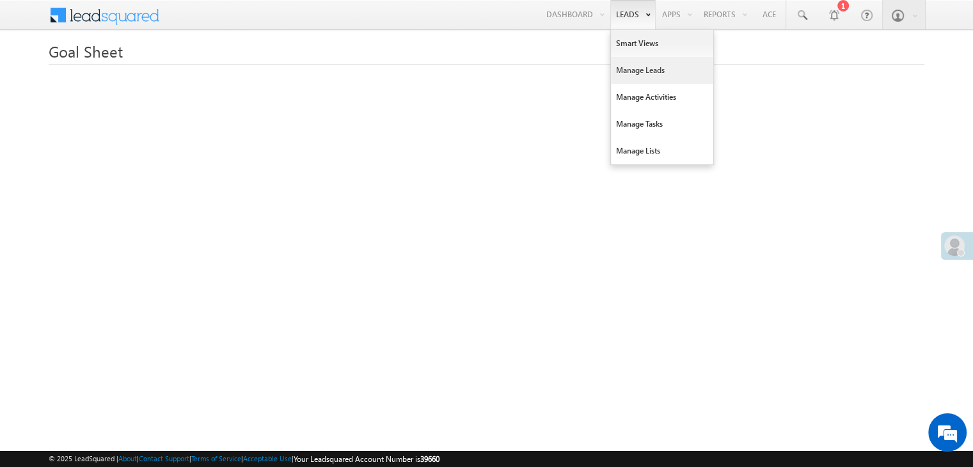
click at [638, 70] on link "Manage Leads" at bounding box center [662, 70] width 102 height 27
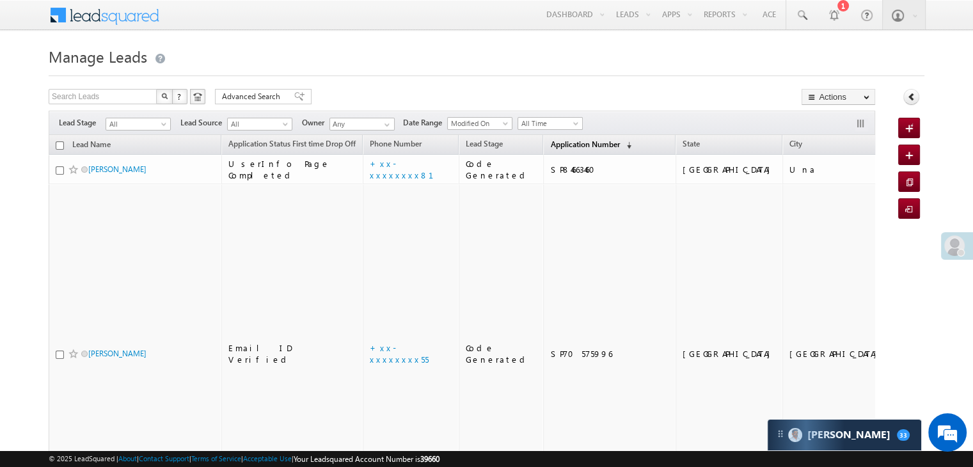
click at [550, 143] on span "Application Number" at bounding box center [584, 144] width 69 height 10
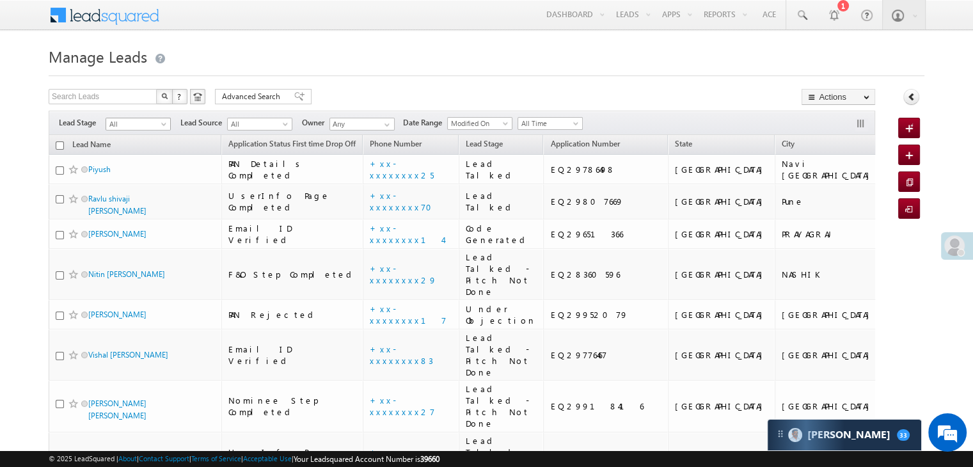
click at [166, 125] on span at bounding box center [165, 127] width 10 height 10
click at [144, 151] on link "Lead Generated" at bounding box center [138, 151] width 65 height 12
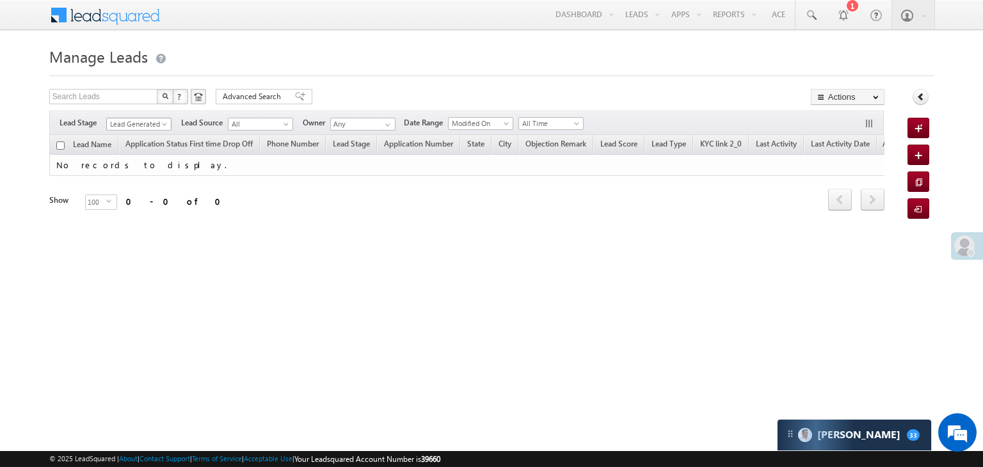
click at [161, 123] on span at bounding box center [166, 127] width 10 height 10
click at [140, 137] on link "All" at bounding box center [139, 138] width 65 height 12
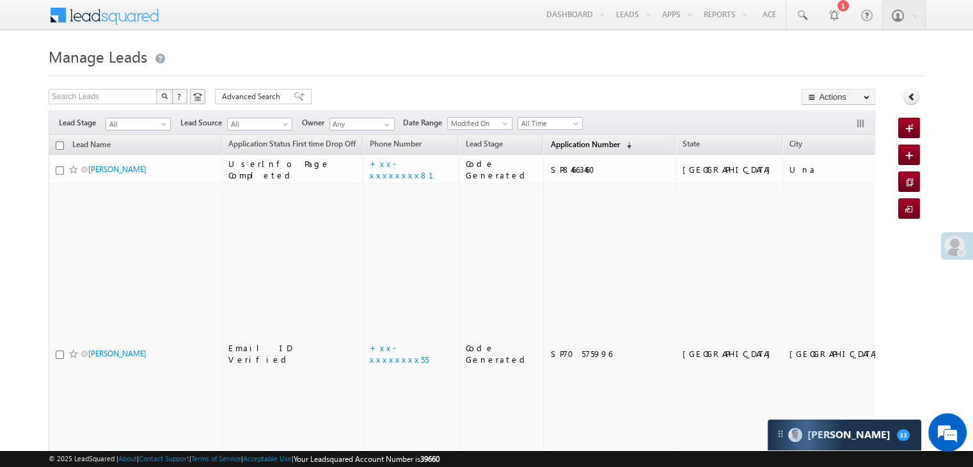
click at [550, 146] on span "Application Number" at bounding box center [584, 144] width 69 height 10
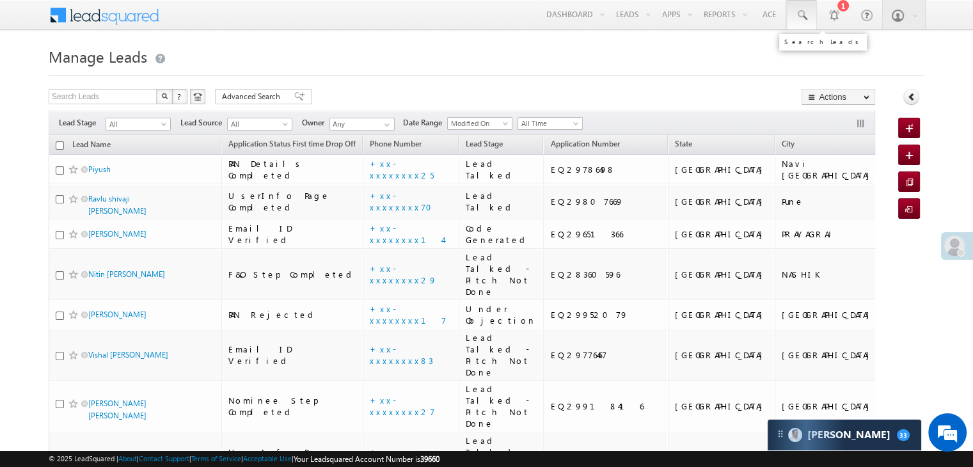
click at [800, 15] on span at bounding box center [801, 15] width 13 height 13
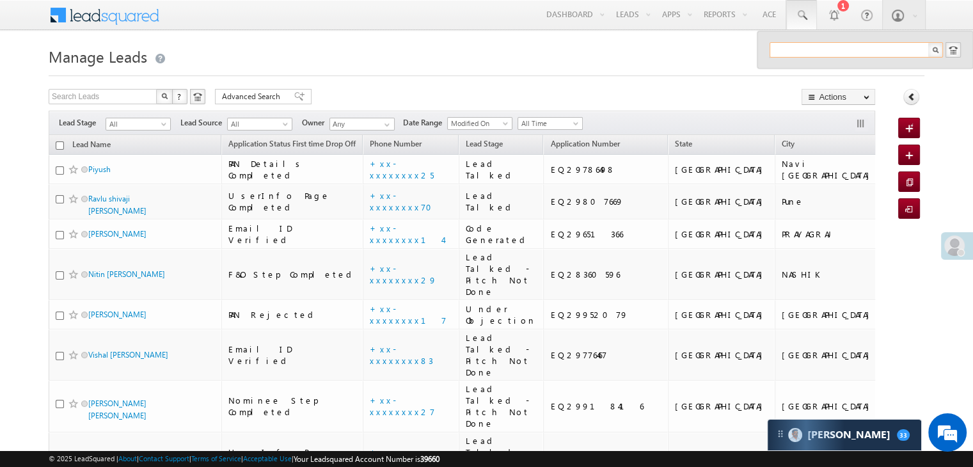
click at [796, 49] on input "text" at bounding box center [856, 49] width 173 height 15
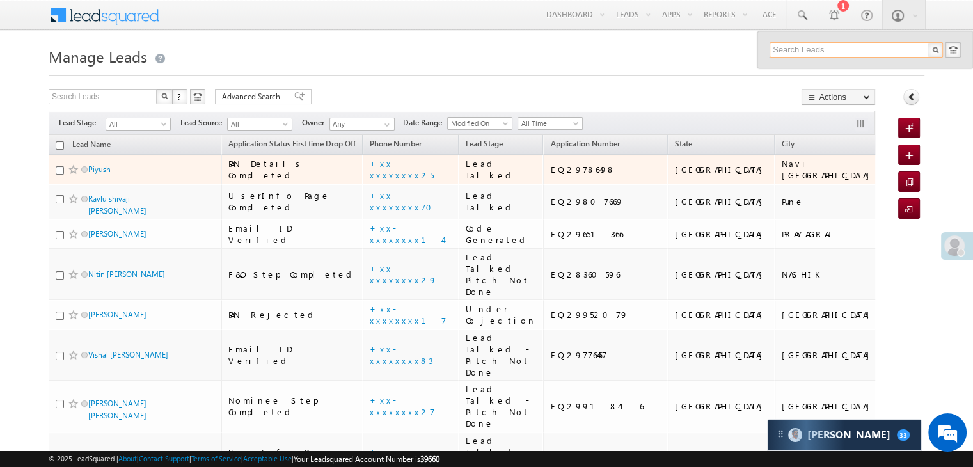
paste input "EQ29683712"
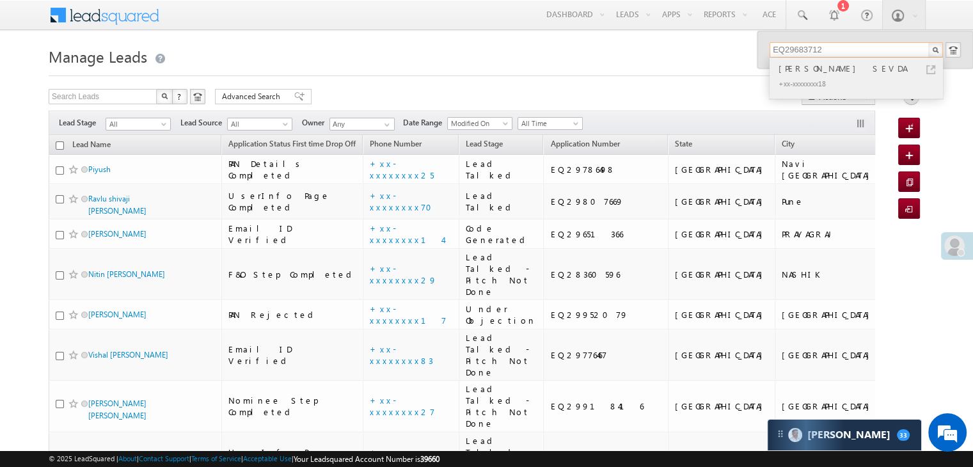
type input "EQ29683712"
click at [798, 69] on div "[PERSON_NAME] SEVDA" at bounding box center [861, 68] width 171 height 14
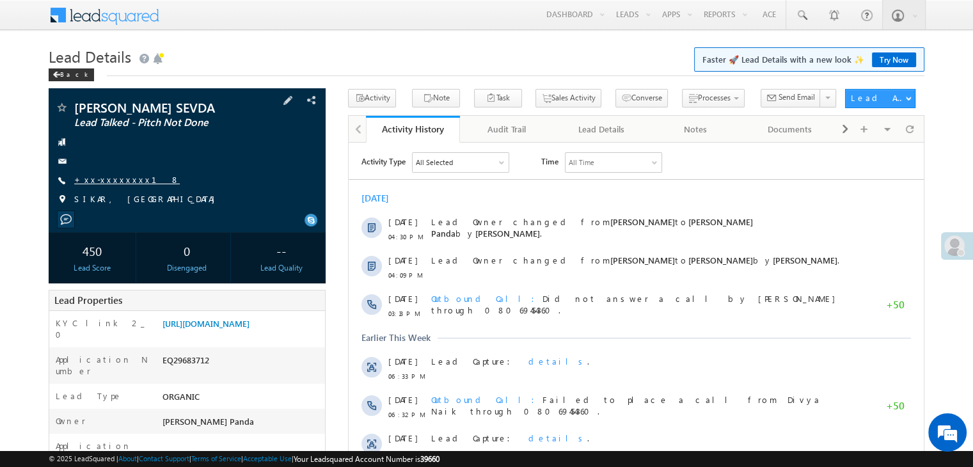
click at [107, 182] on link "+xx-xxxxxxxx18" at bounding box center [127, 179] width 106 height 11
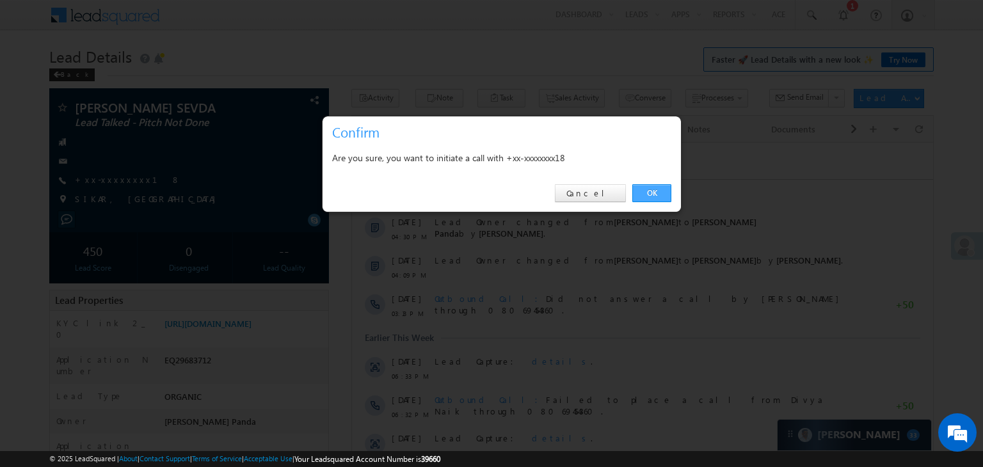
click at [652, 199] on link "OK" at bounding box center [651, 193] width 39 height 18
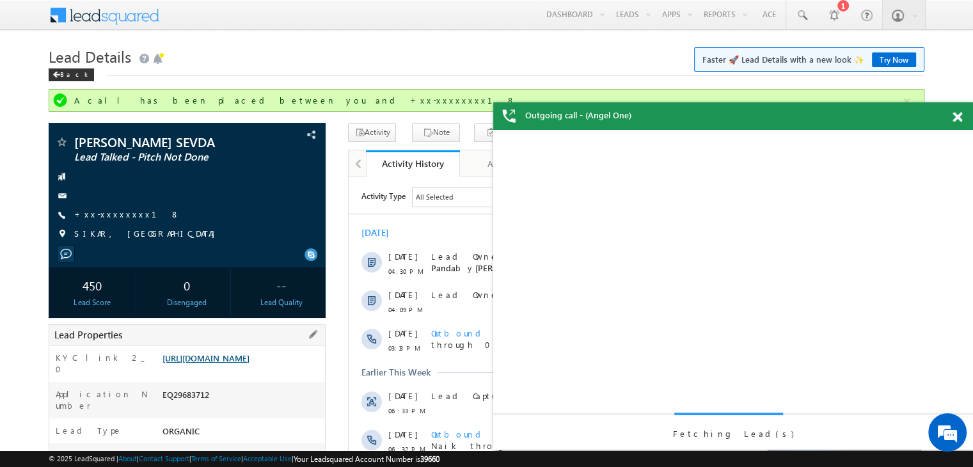
click at [249, 363] on link "[URL][DOMAIN_NAME]" at bounding box center [205, 357] width 87 height 11
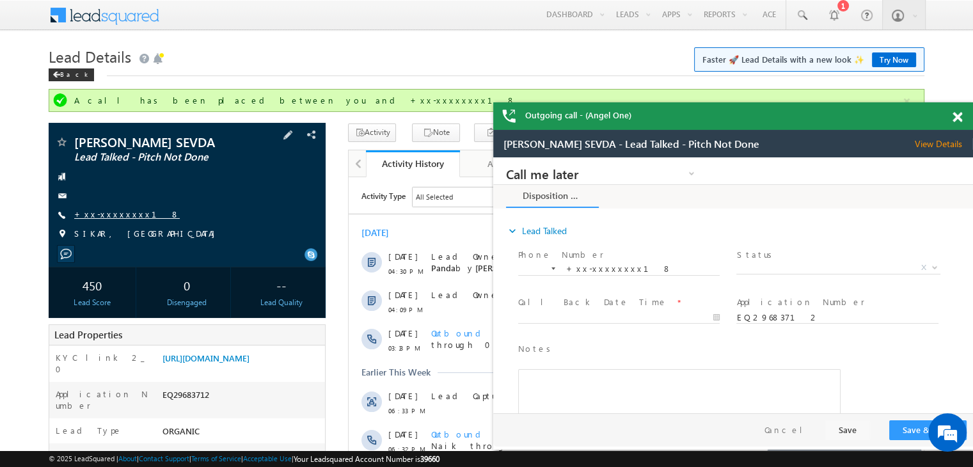
click at [105, 214] on link "+xx-xxxxxxxx18" at bounding box center [127, 214] width 106 height 11
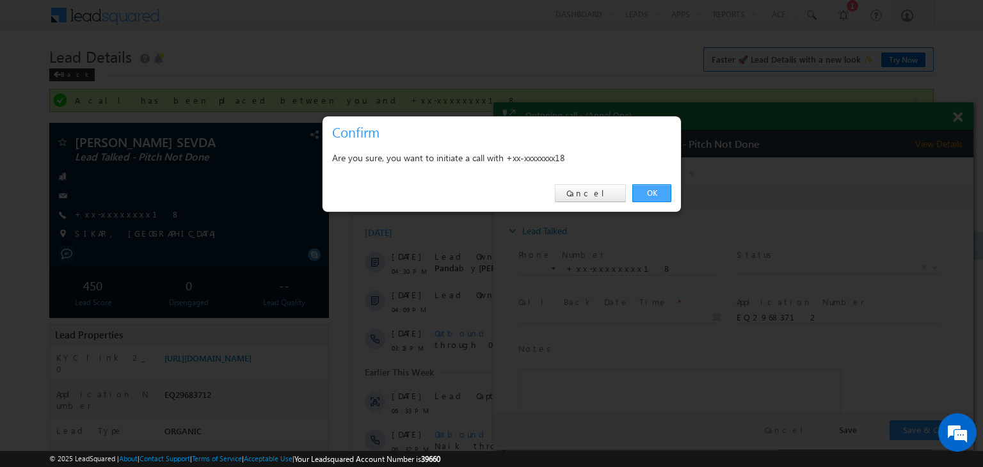
drag, startPoint x: 650, startPoint y: 193, endPoint x: 98, endPoint y: 2, distance: 584.0
click at [650, 193] on link "OK" at bounding box center [651, 193] width 39 height 18
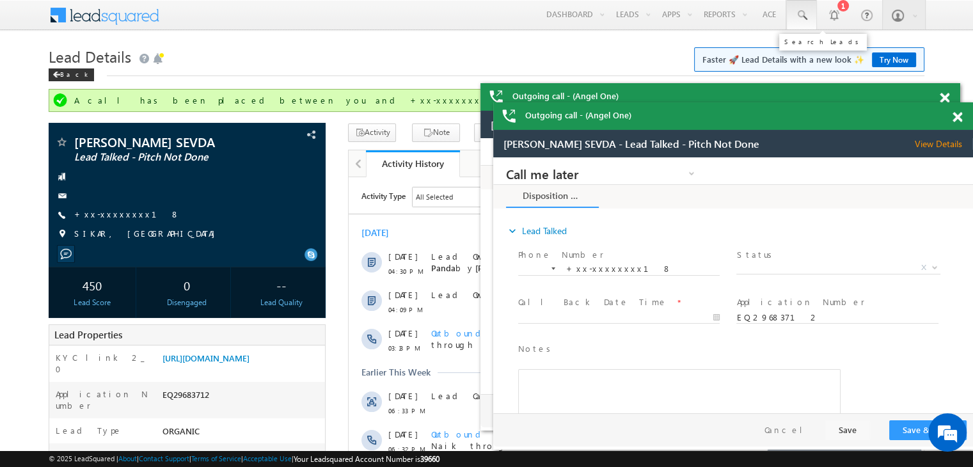
click at [805, 18] on span at bounding box center [801, 15] width 13 height 13
paste input "EQ24634429"
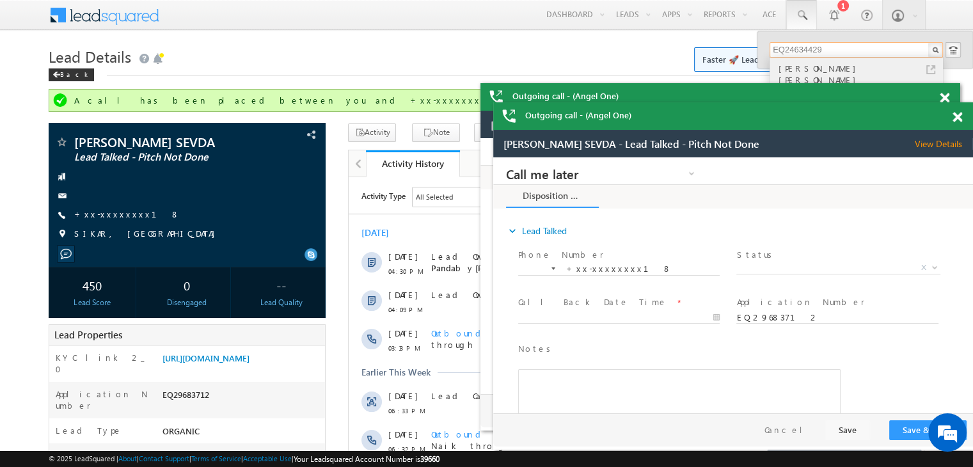
type input "EQ24634429"
click at [791, 72] on div "Amit Kumar Singh" at bounding box center [861, 74] width 171 height 26
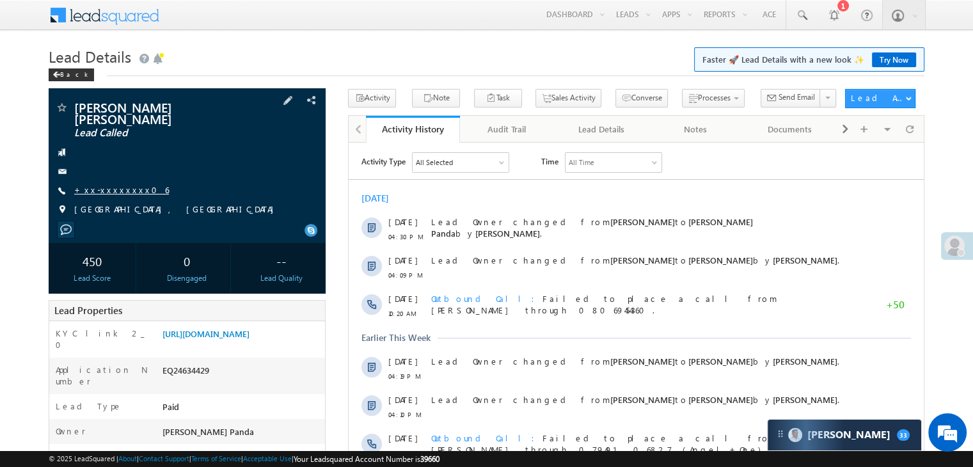
click at [107, 184] on link "+xx-xxxxxxxx06" at bounding box center [121, 189] width 95 height 11
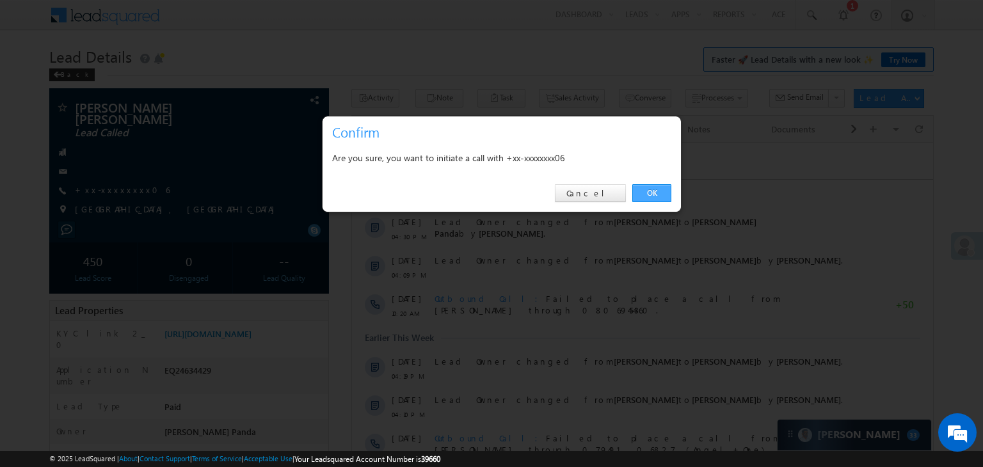
click at [656, 190] on link "OK" at bounding box center [651, 193] width 39 height 18
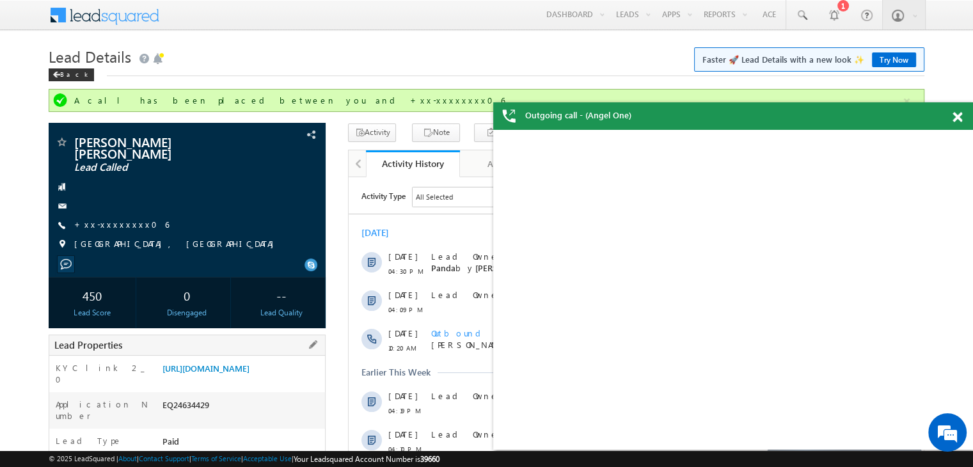
click at [237, 335] on div "Lead Properties" at bounding box center [187, 345] width 277 height 21
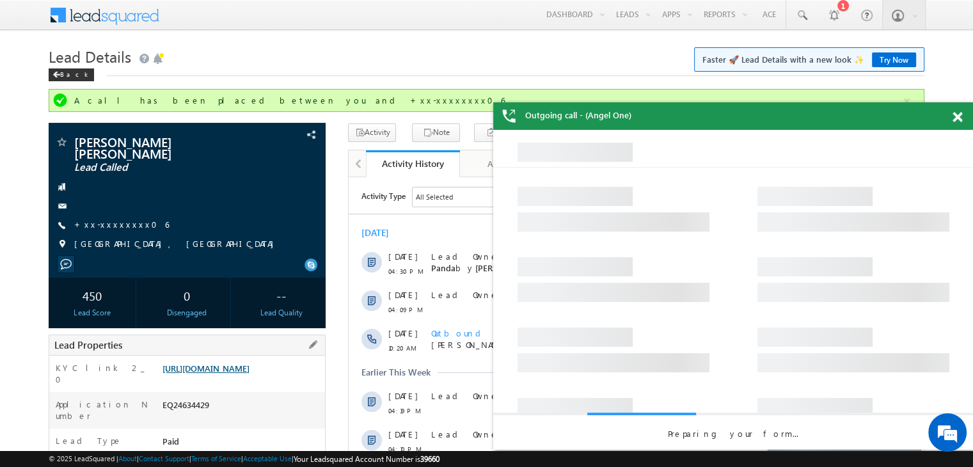
click at [249, 365] on link "[URL][DOMAIN_NAME]" at bounding box center [205, 368] width 87 height 11
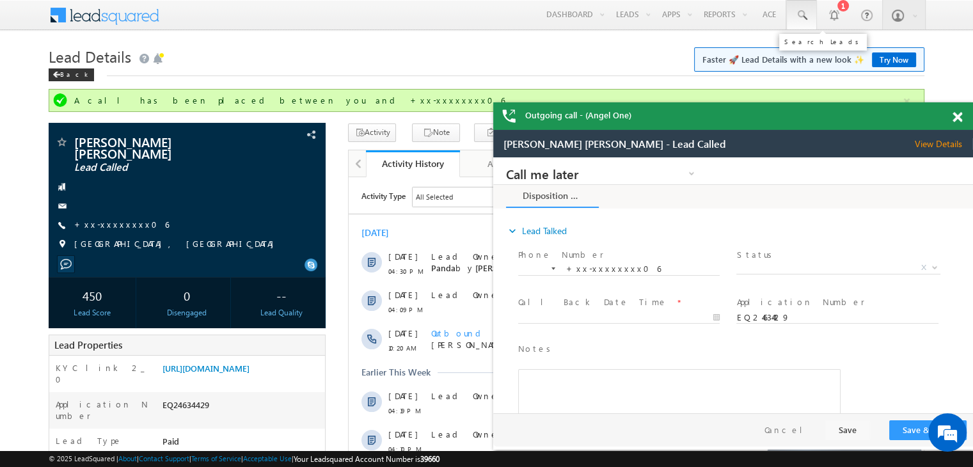
click at [798, 19] on span at bounding box center [801, 15] width 13 height 13
paste input "EQ29075387"
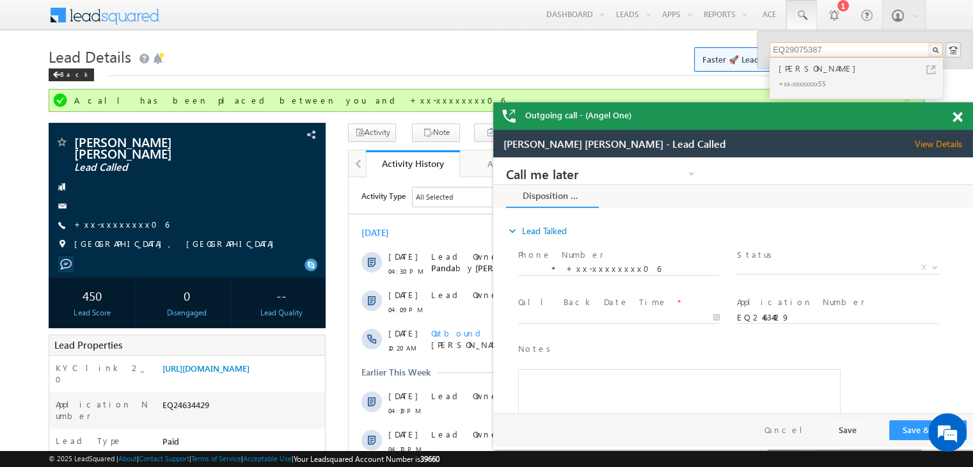
type input "EQ29075387"
click at [791, 71] on div "[PERSON_NAME]" at bounding box center [861, 68] width 171 height 14
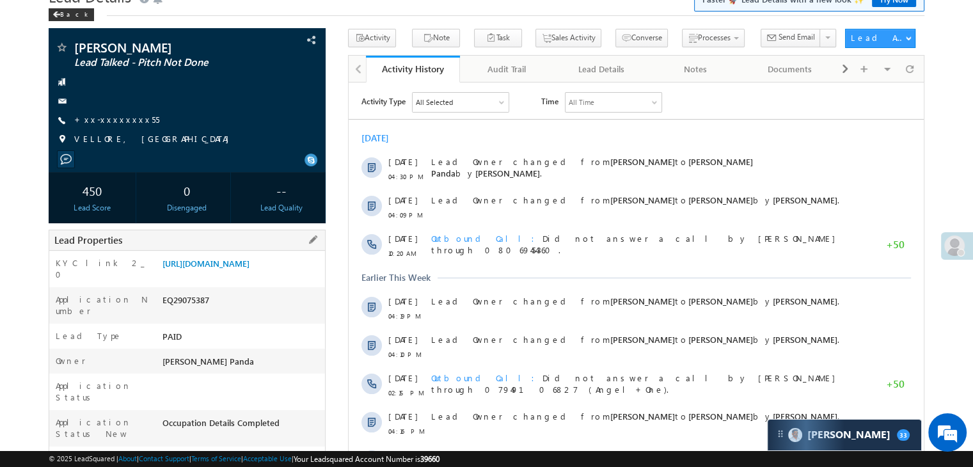
scroll to position [192, 0]
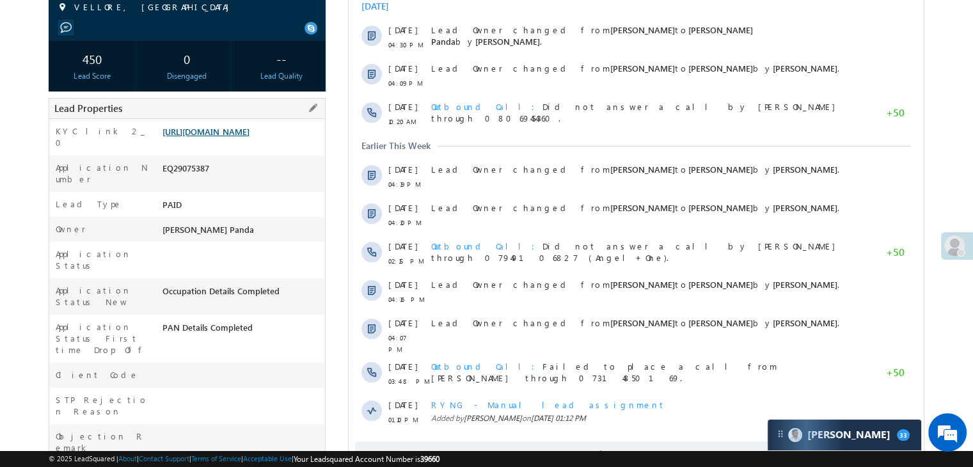
click at [241, 137] on link "[URL][DOMAIN_NAME]" at bounding box center [205, 131] width 87 height 11
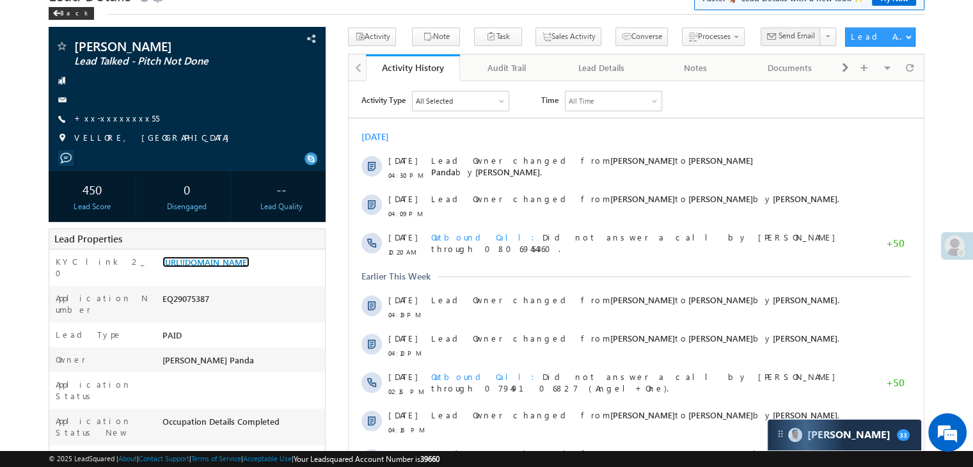
scroll to position [0, 0]
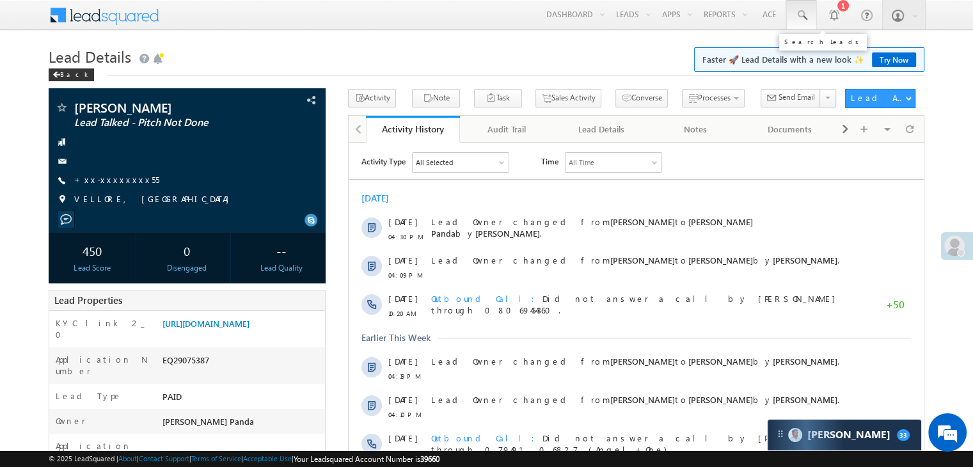
click at [804, 15] on span at bounding box center [801, 15] width 13 height 13
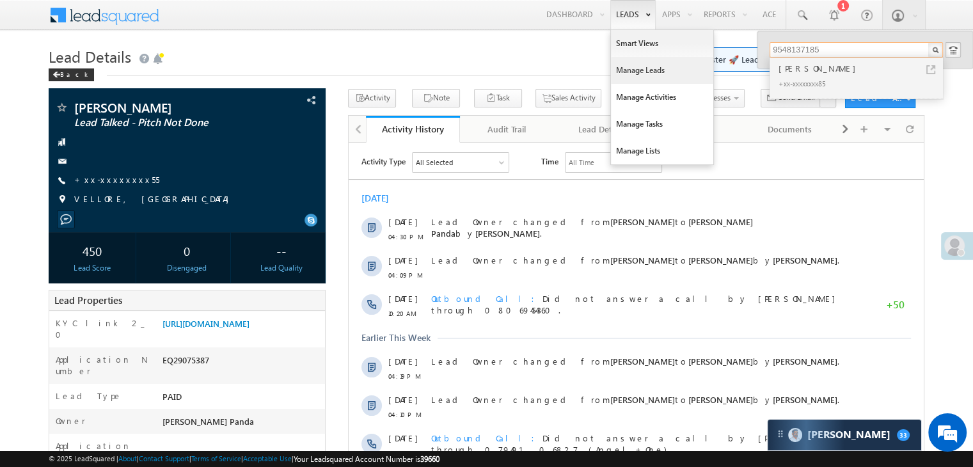
type input "9548137185"
click at [632, 70] on link "Manage Leads" at bounding box center [662, 70] width 102 height 27
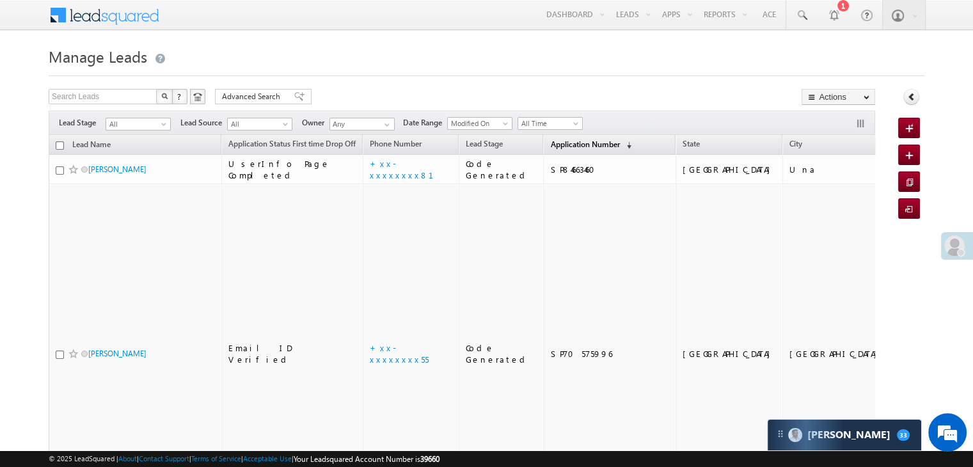
click at [551, 143] on span "Application Number" at bounding box center [584, 144] width 69 height 10
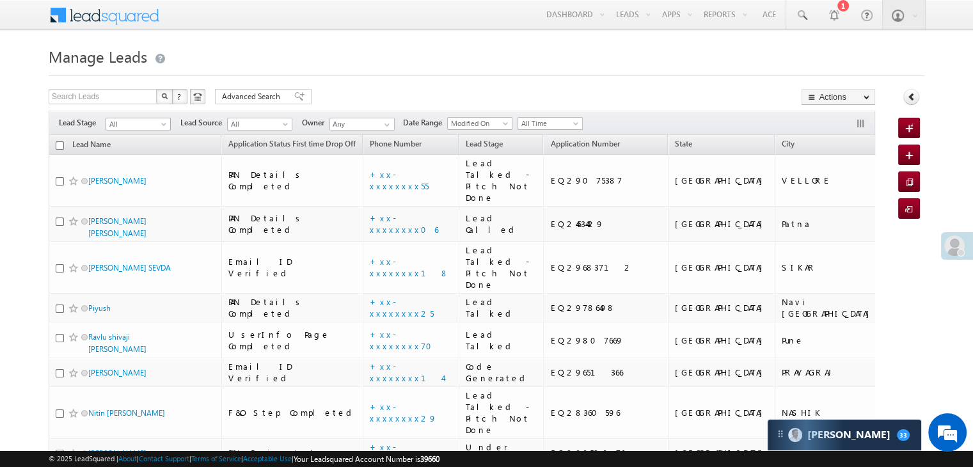
click at [164, 126] on span at bounding box center [165, 127] width 10 height 10
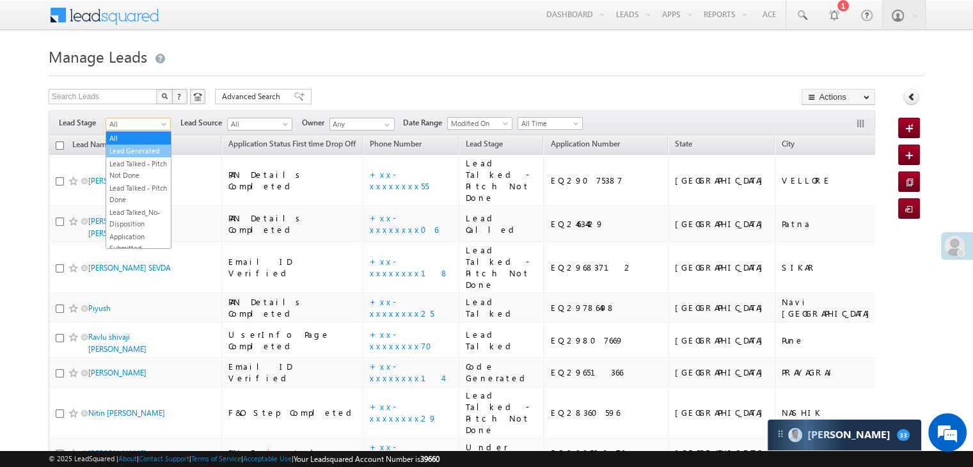
click at [139, 149] on link "Lead Generated" at bounding box center [138, 151] width 65 height 12
